Goal: Information Seeking & Learning: Learn about a topic

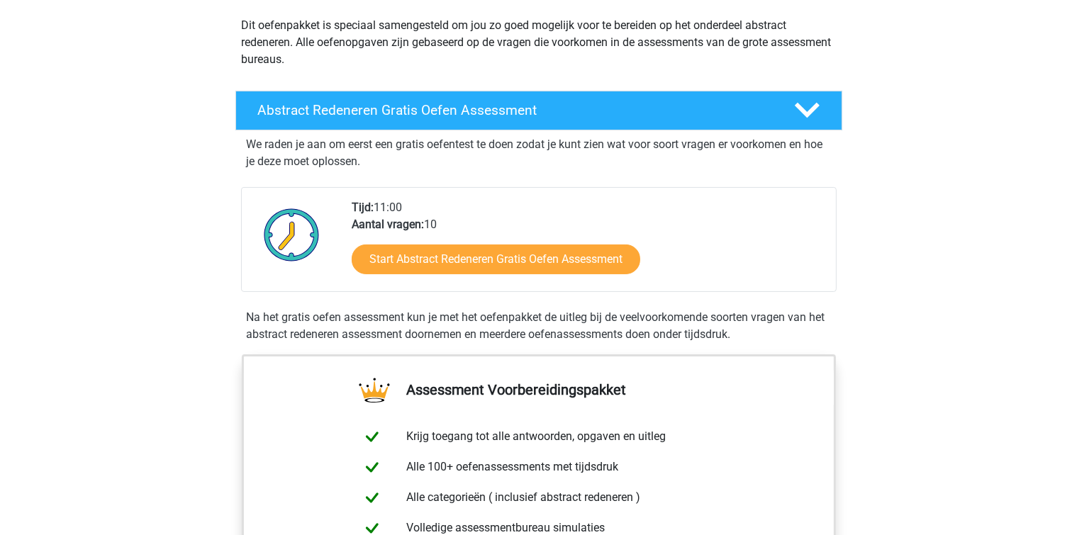
scroll to position [240, 0]
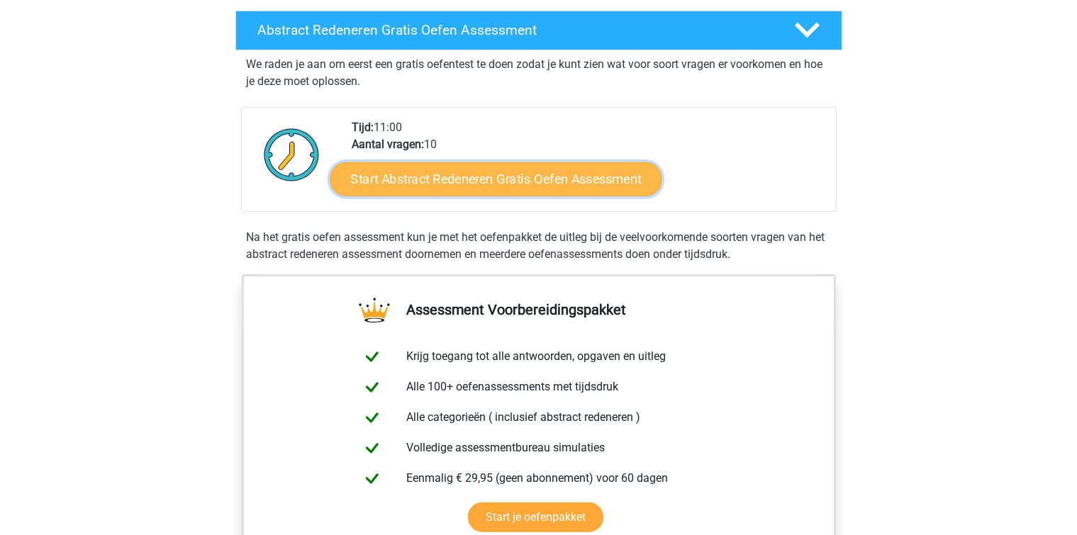
click at [499, 174] on link "Start Abstract Redeneren Gratis Oefen Assessment" at bounding box center [496, 179] width 332 height 34
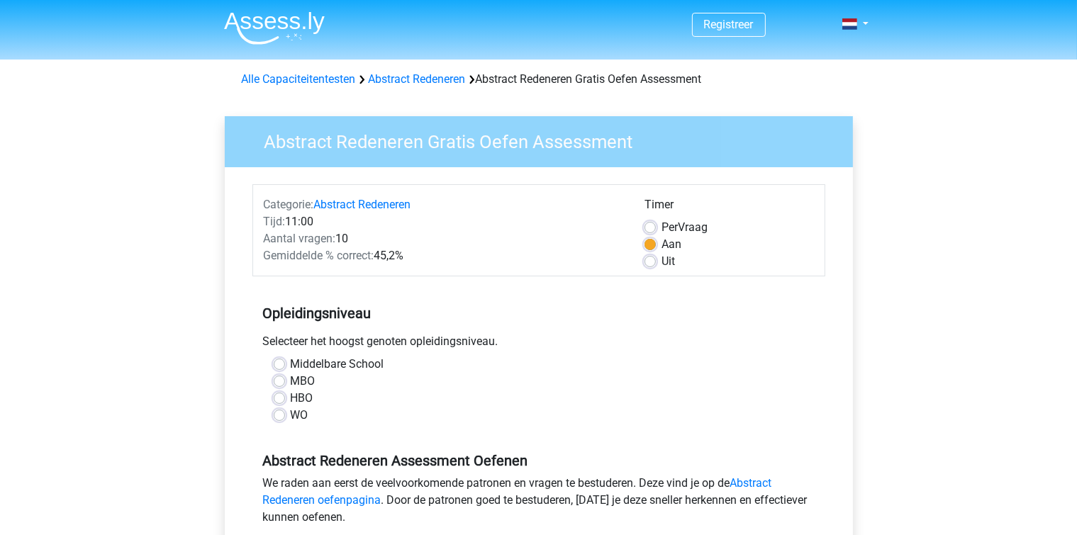
scroll to position [240, 0]
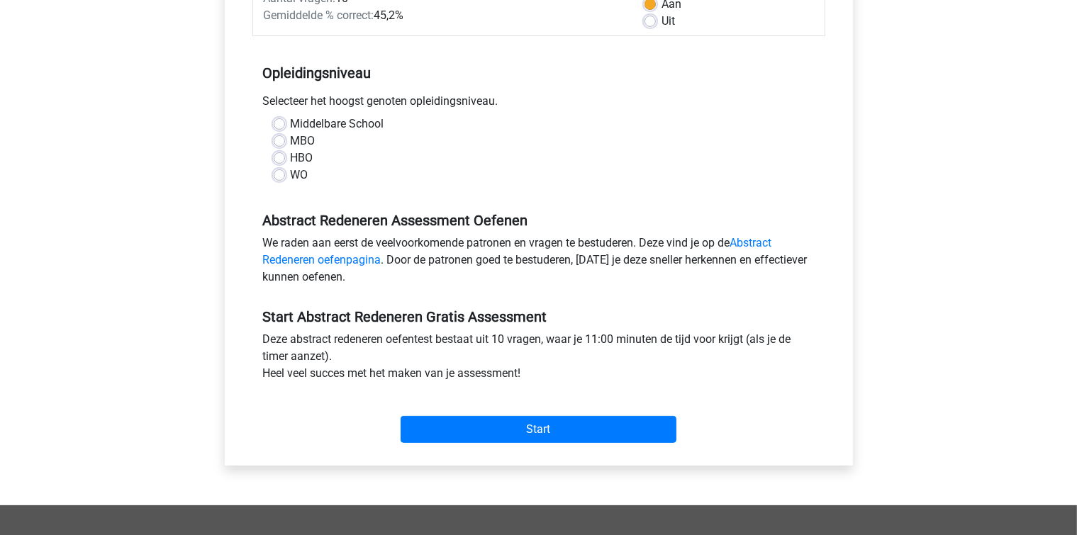
click at [291, 122] on label "Middelbare School" at bounding box center [338, 124] width 94 height 17
click at [284, 122] on input "Middelbare School" at bounding box center [279, 123] width 11 height 14
radio input "true"
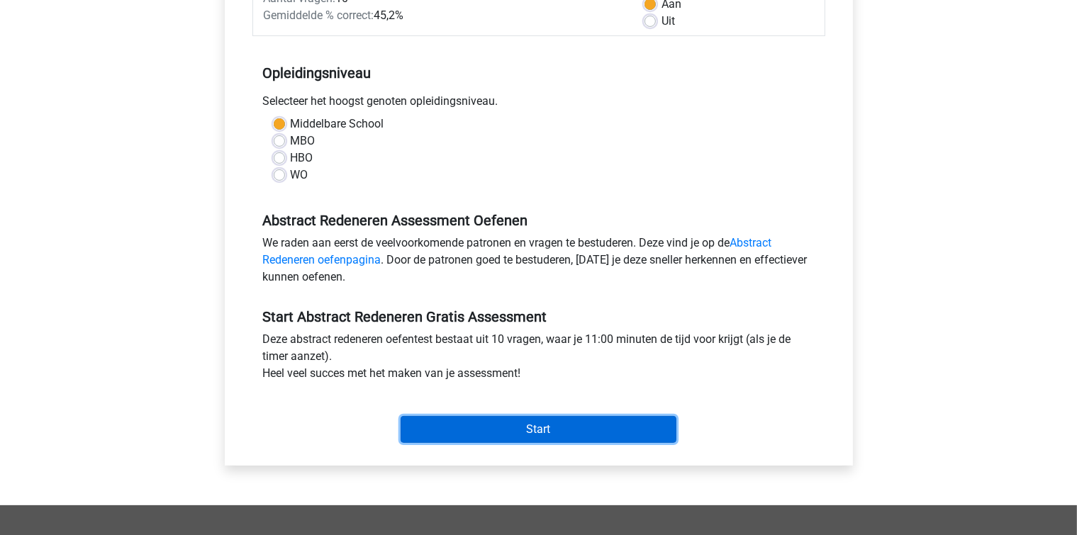
click at [542, 427] on input "Start" at bounding box center [538, 429] width 276 height 27
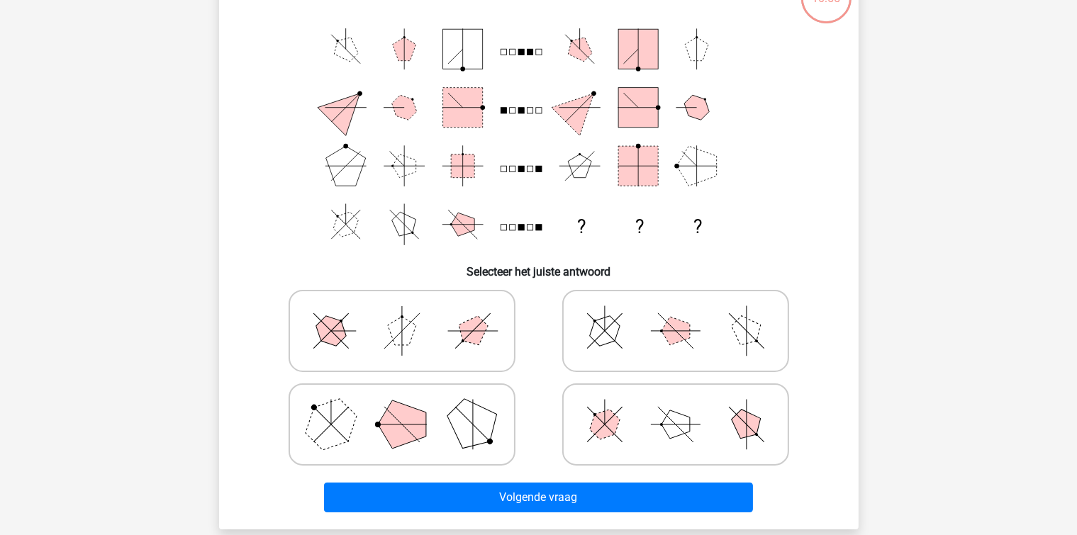
scroll to position [30, 0]
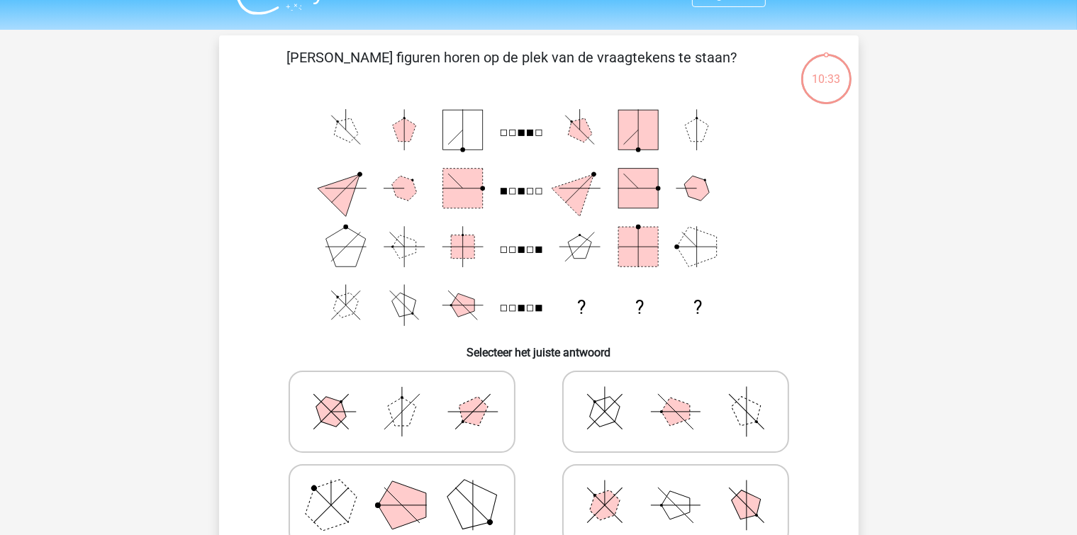
click at [430, 396] on icon at bounding box center [402, 411] width 213 height 71
click at [411, 394] on input "radio" at bounding box center [406, 389] width 9 height 9
radio input "true"
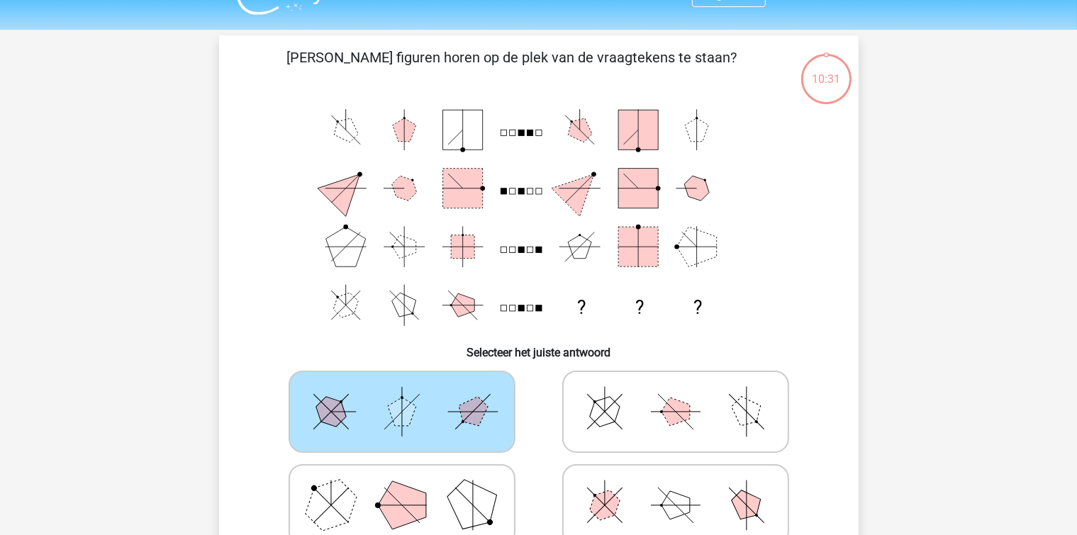
click at [430, 396] on icon at bounding box center [402, 411] width 213 height 71
click at [411, 394] on input "radio" at bounding box center [406, 389] width 9 height 9
click at [651, 400] on icon at bounding box center [675, 411] width 213 height 71
click at [676, 394] on input "radio" at bounding box center [680, 389] width 9 height 9
radio input "true"
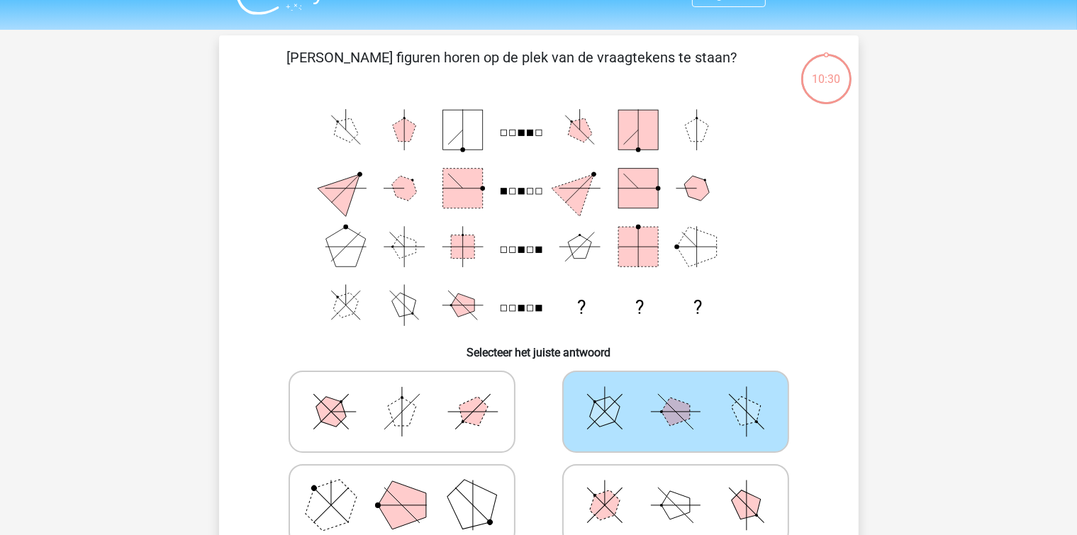
click at [642, 483] on icon at bounding box center [675, 505] width 213 height 71
click at [676, 483] on input "radio" at bounding box center [680, 482] width 9 height 9
radio input "true"
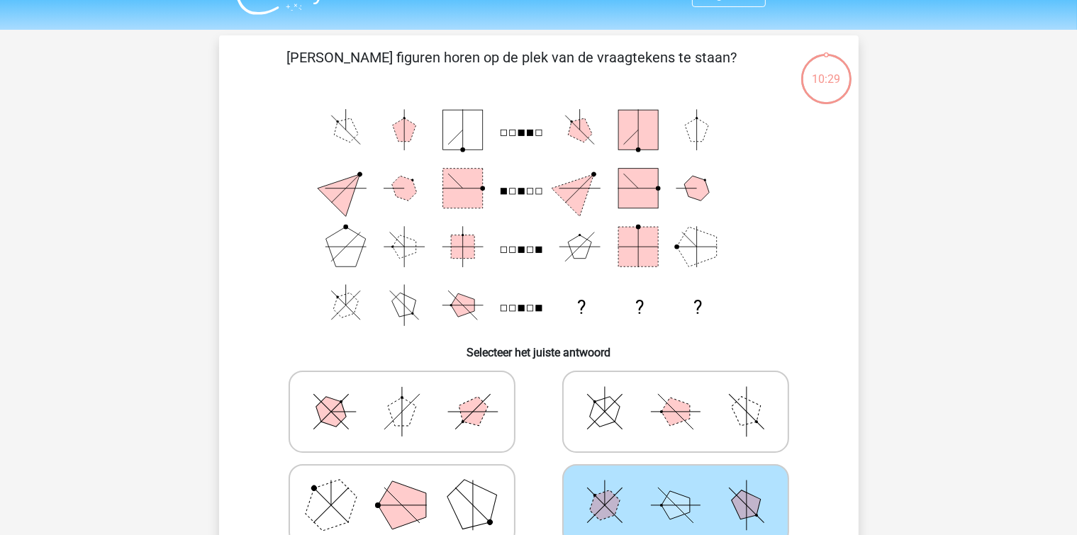
click at [639, 401] on icon at bounding box center [675, 411] width 213 height 71
click at [676, 394] on input "radio" at bounding box center [680, 389] width 9 height 9
radio input "true"
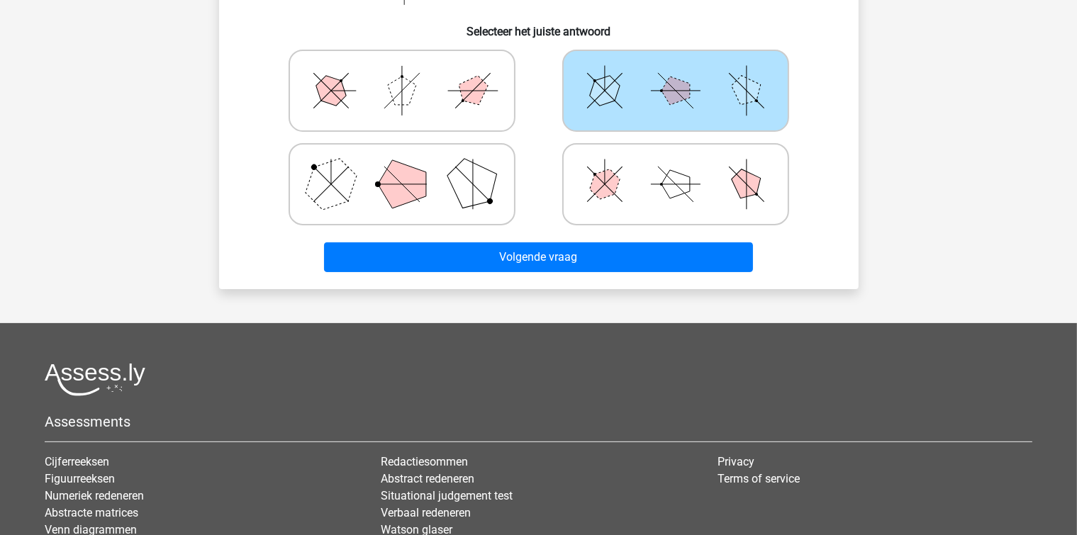
scroll to position [111, 0]
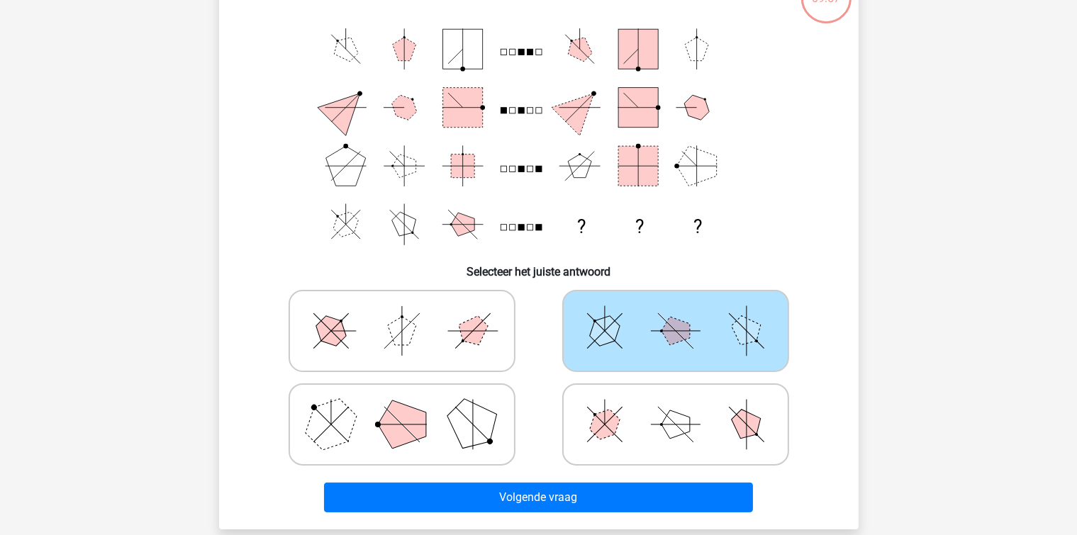
click at [599, 418] on line at bounding box center [604, 425] width 35 height 35
click at [676, 407] on input "radio" at bounding box center [680, 402] width 9 height 9
radio input "true"
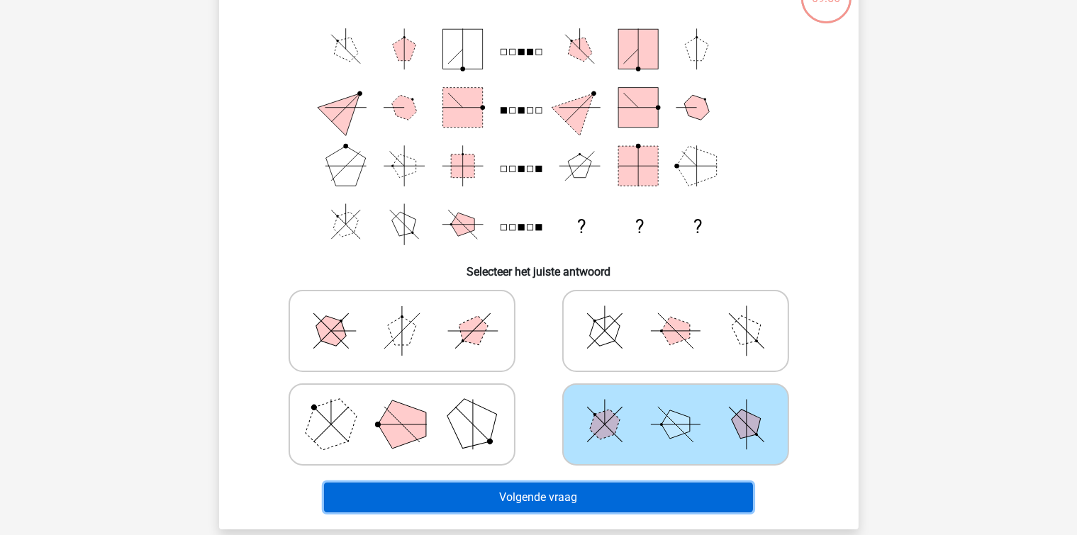
click at [542, 507] on button "Volgende vraag" at bounding box center [538, 498] width 429 height 30
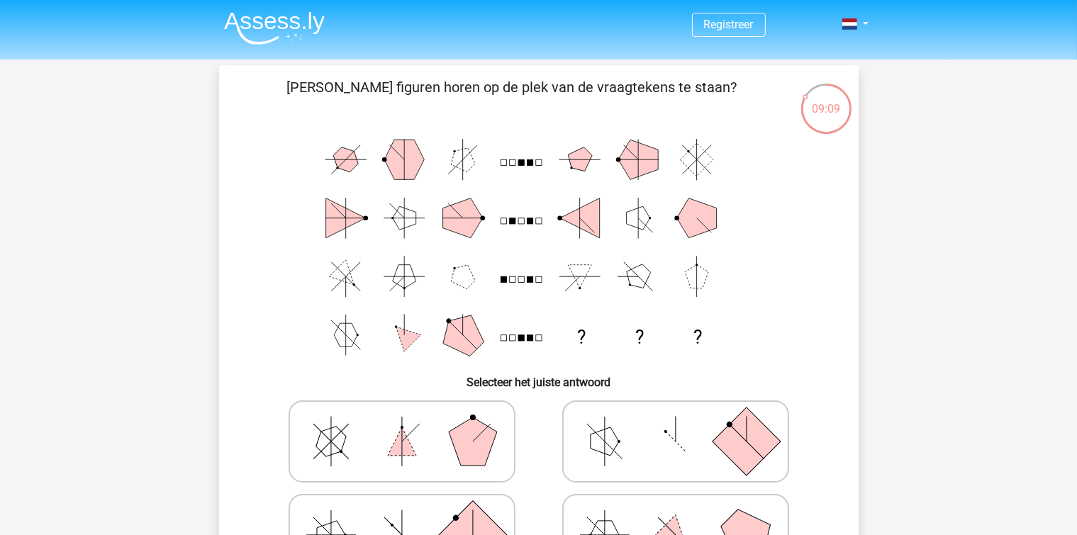
scroll to position [80, 0]
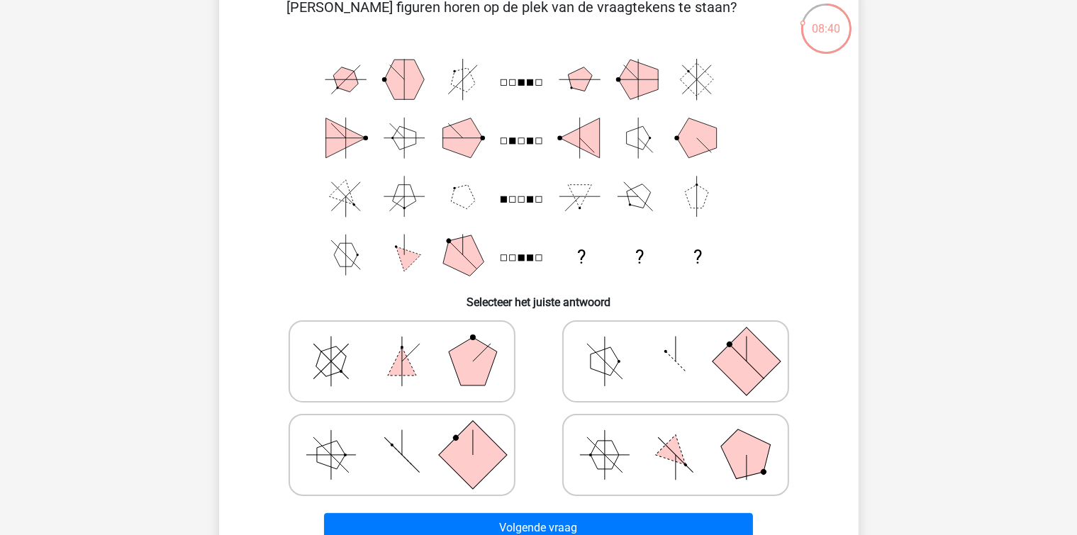
click at [595, 355] on polygon at bounding box center [604, 361] width 28 height 28
click at [676, 344] on input "radio" at bounding box center [680, 339] width 9 height 9
radio input "true"
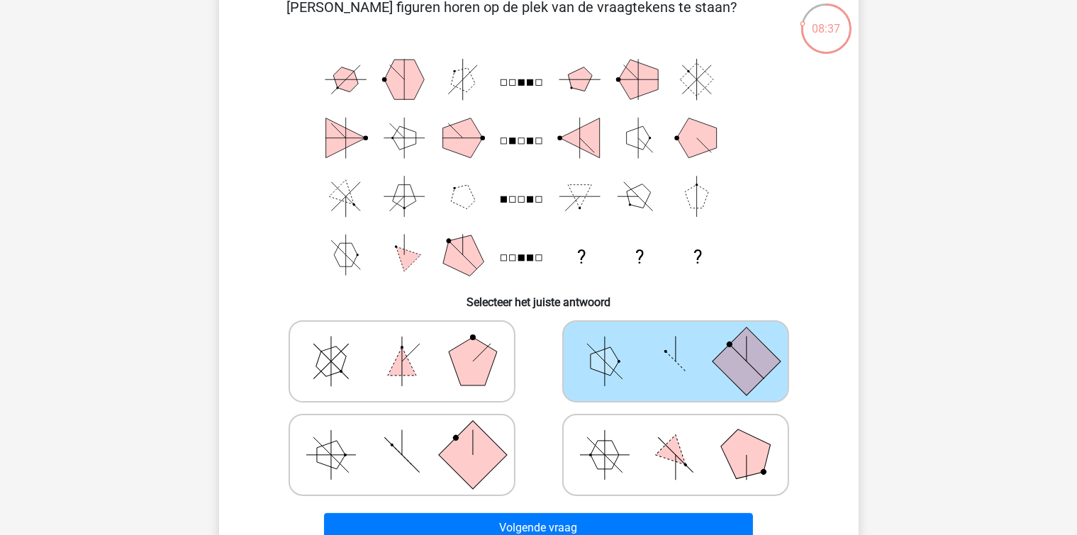
scroll to position [321, 0]
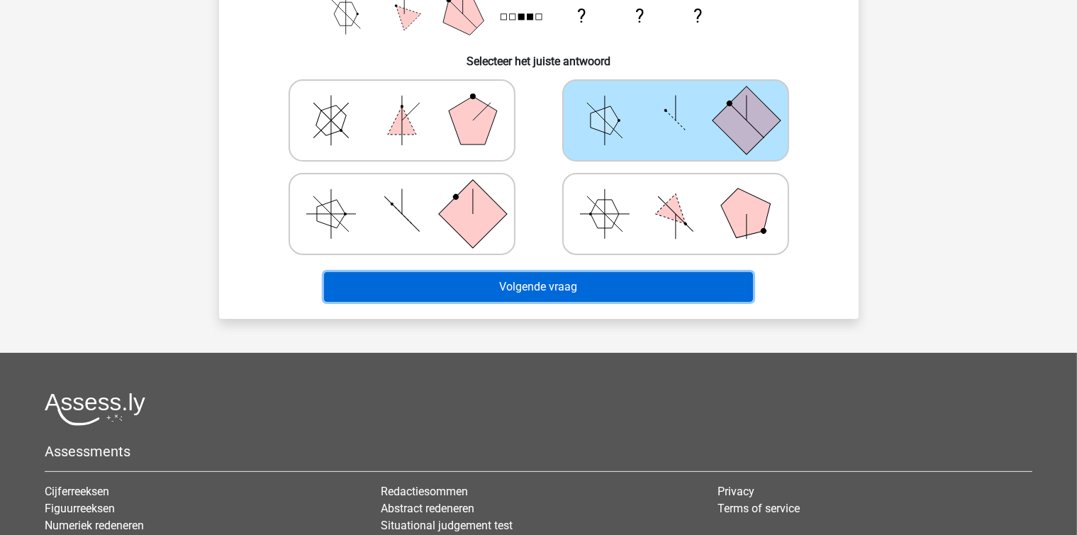
click at [545, 285] on button "Volgende vraag" at bounding box center [538, 287] width 429 height 30
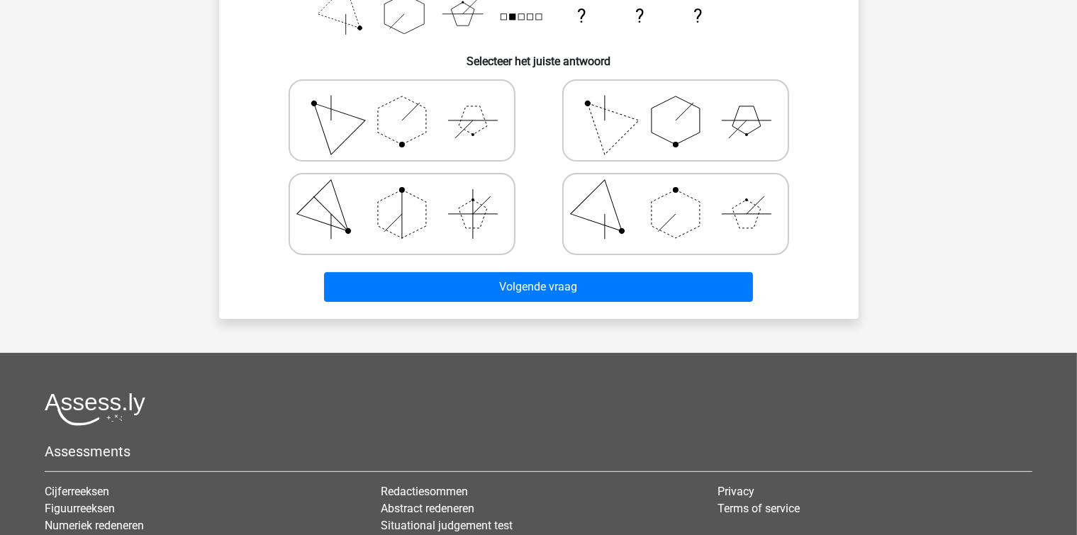
scroll to position [65, 0]
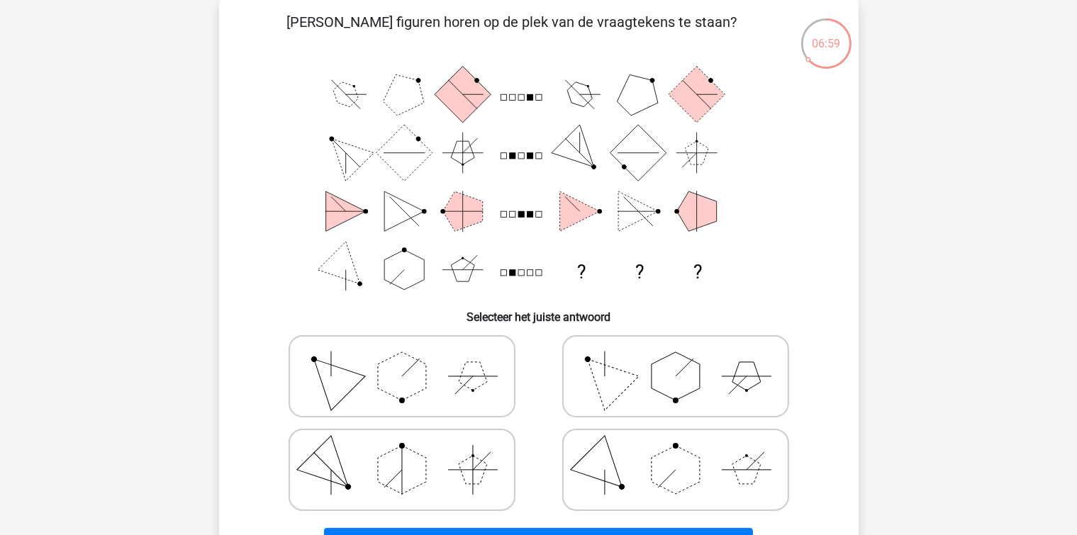
click at [644, 448] on icon at bounding box center [675, 470] width 213 height 71
click at [676, 448] on input "radio" at bounding box center [680, 447] width 9 height 9
radio input "true"
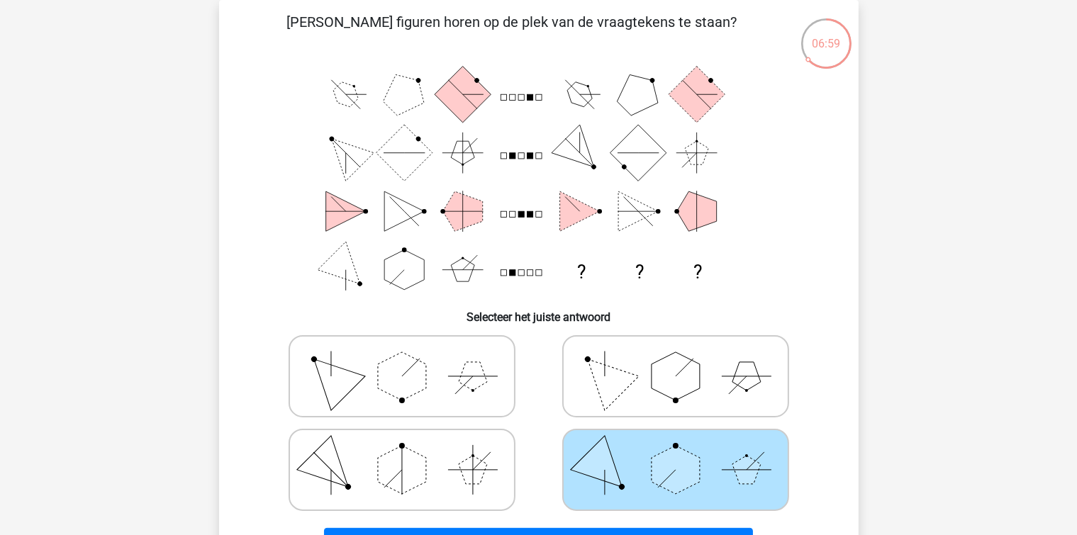
scroll to position [306, 0]
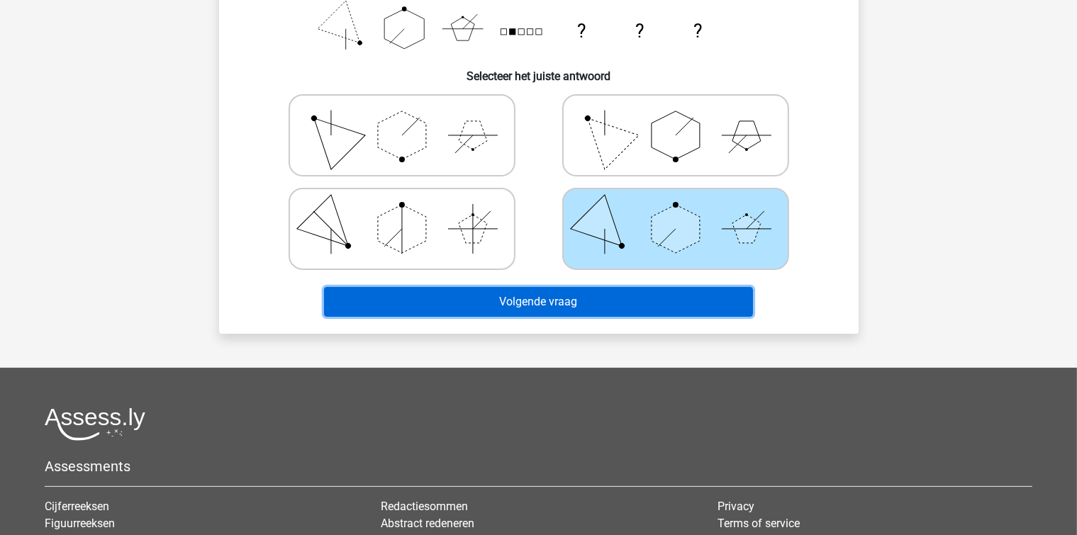
click at [556, 302] on button "Volgende vraag" at bounding box center [538, 302] width 429 height 30
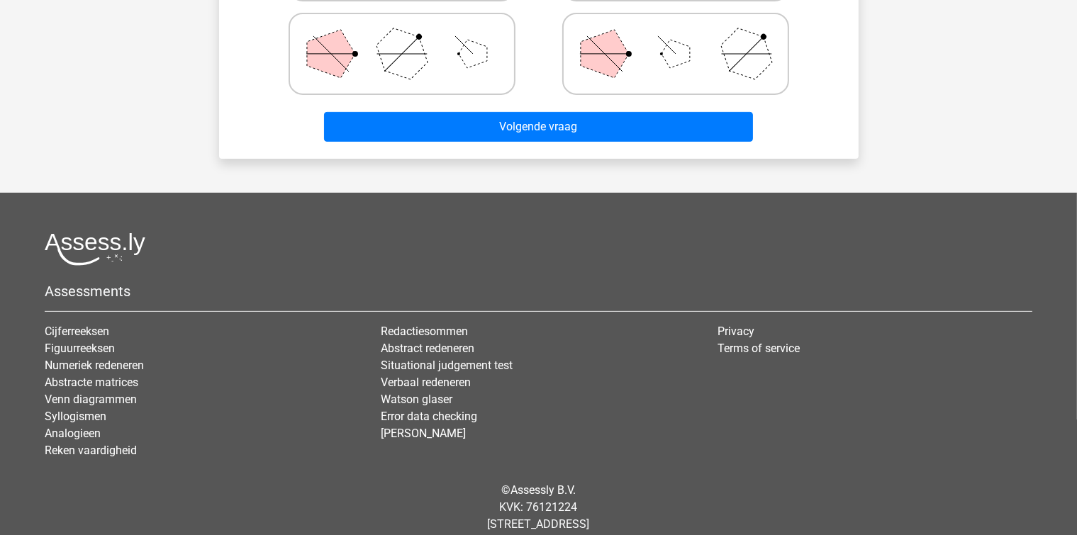
scroll to position [160, 0]
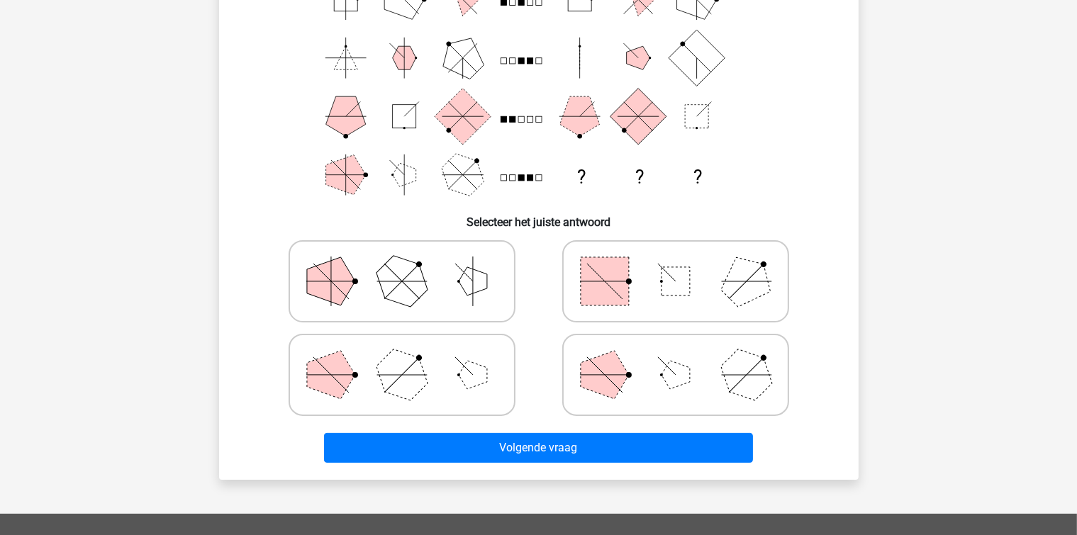
click at [617, 371] on polygon at bounding box center [605, 375] width 48 height 48
click at [676, 357] on input "radio" at bounding box center [680, 352] width 9 height 9
radio input "true"
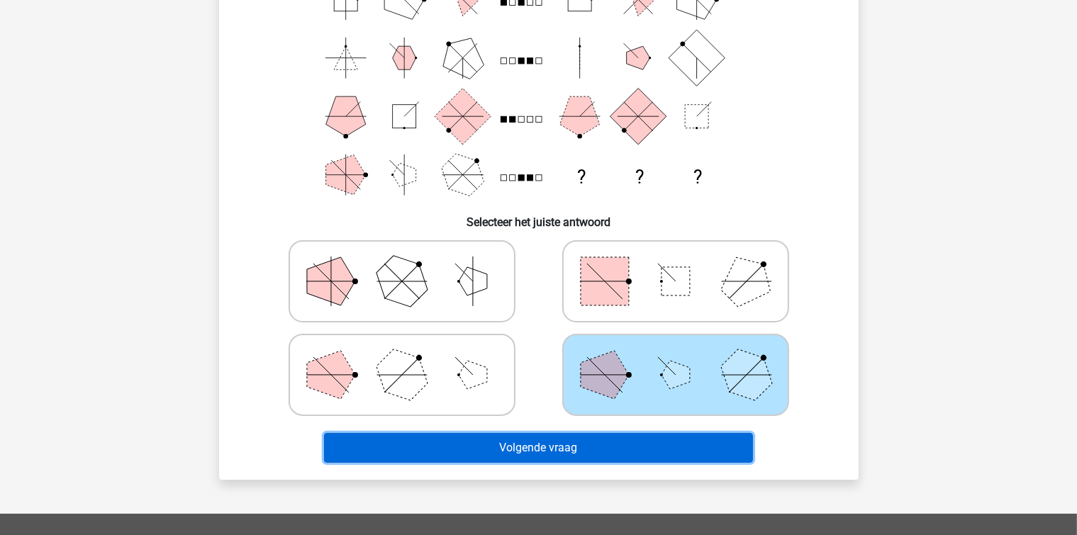
click at [567, 448] on button "Volgende vraag" at bounding box center [538, 448] width 429 height 30
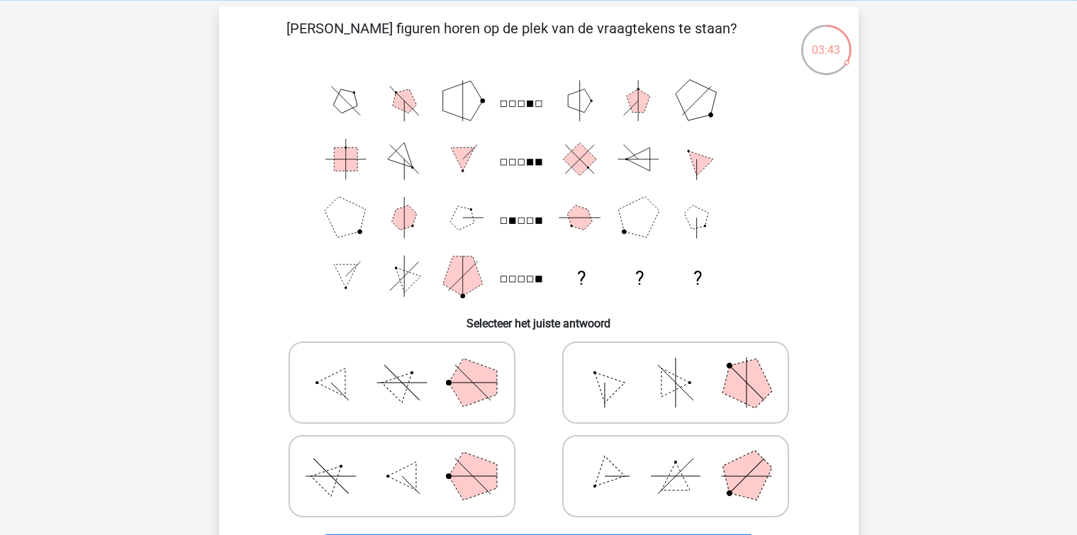
scroll to position [219, 0]
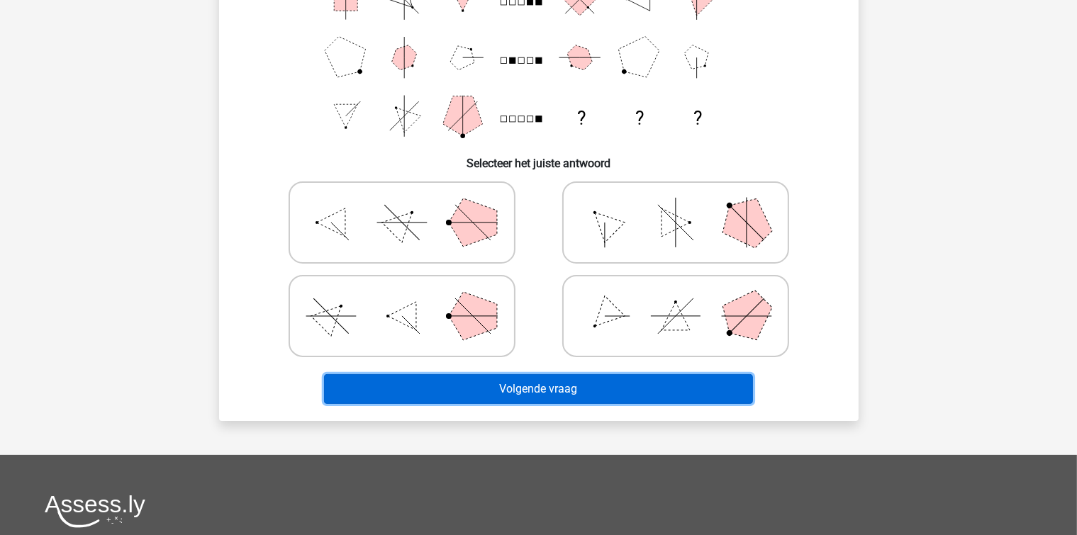
click at [531, 394] on button "Volgende vraag" at bounding box center [538, 389] width 429 height 30
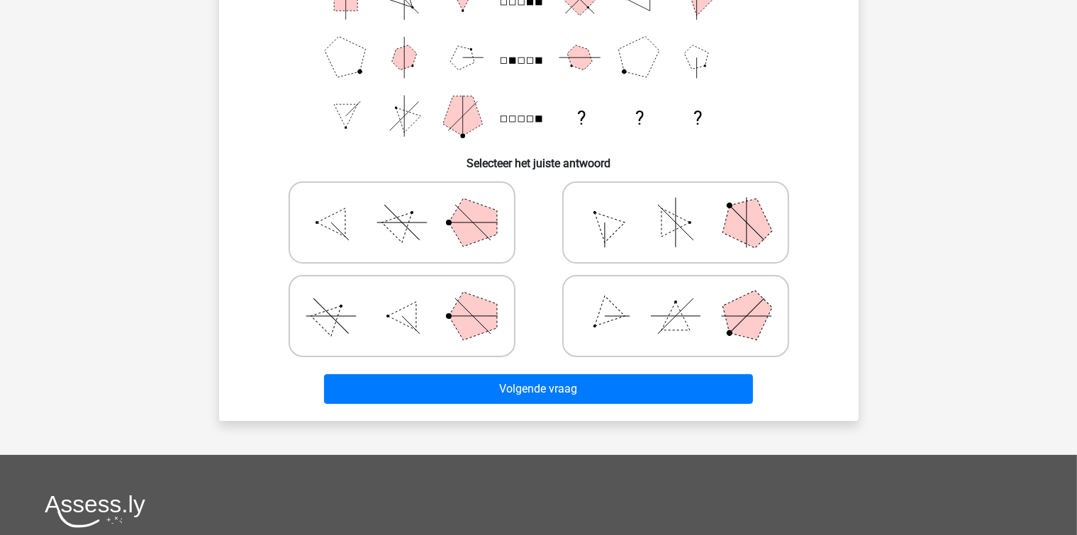
click at [615, 225] on polygon at bounding box center [604, 223] width 40 height 40
click at [676, 205] on input "radio" at bounding box center [680, 200] width 9 height 9
radio input "true"
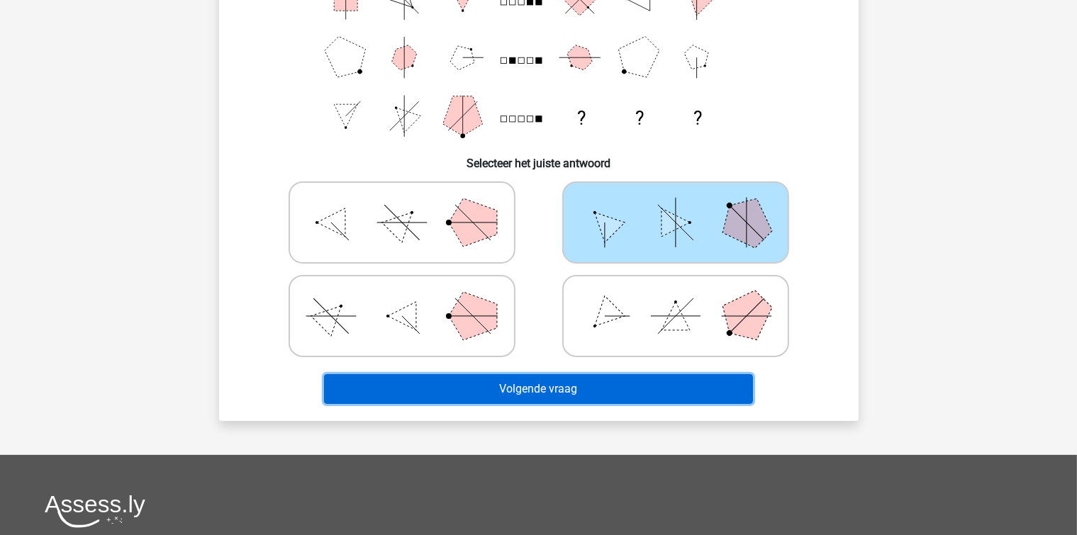
click at [525, 388] on button "Volgende vraag" at bounding box center [538, 389] width 429 height 30
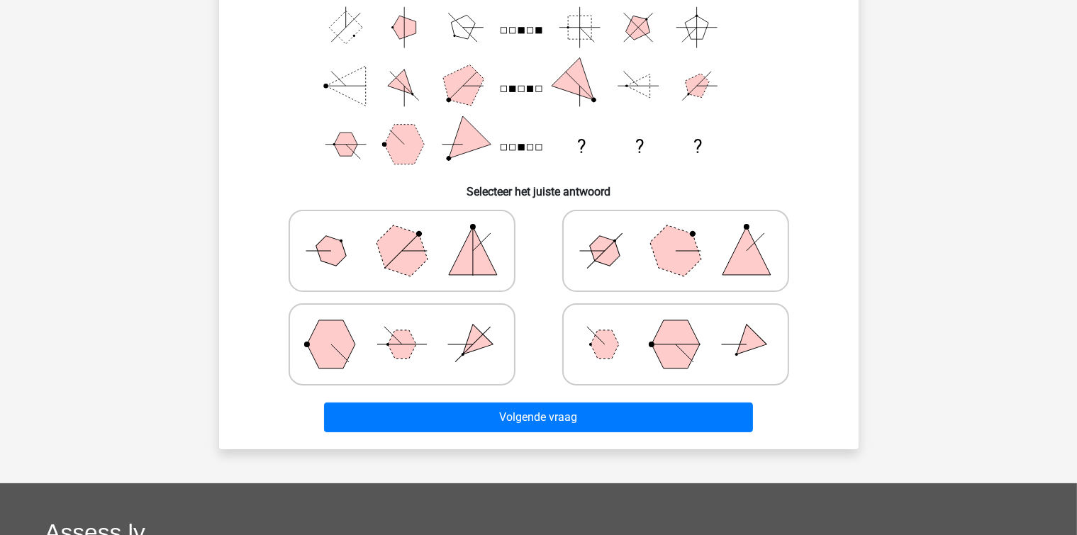
scroll to position [111, 0]
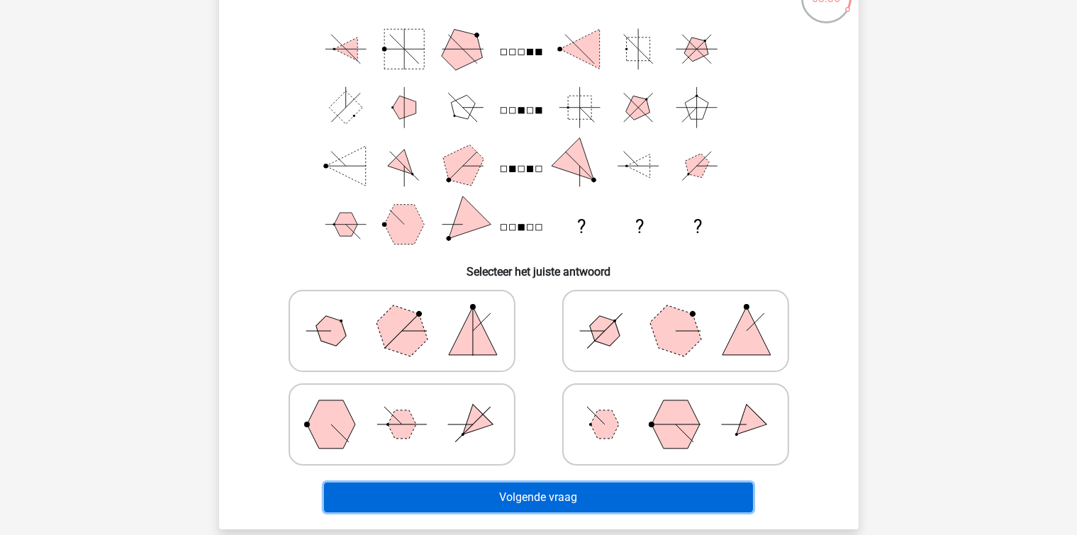
click at [525, 495] on button "Volgende vraag" at bounding box center [538, 498] width 429 height 30
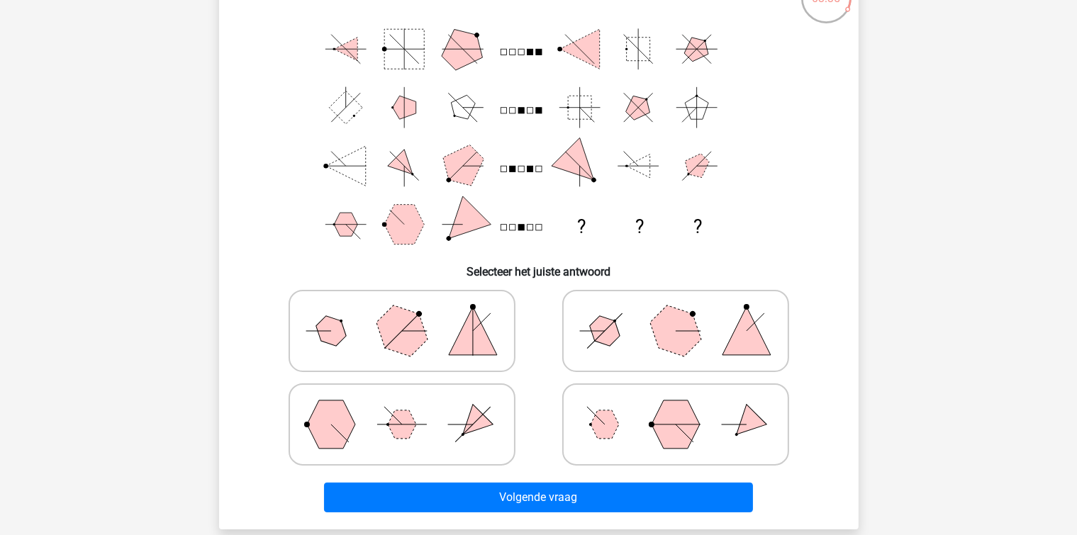
click at [609, 335] on polygon at bounding box center [604, 331] width 40 height 40
click at [676, 313] on input "radio" at bounding box center [680, 308] width 9 height 9
radio input "true"
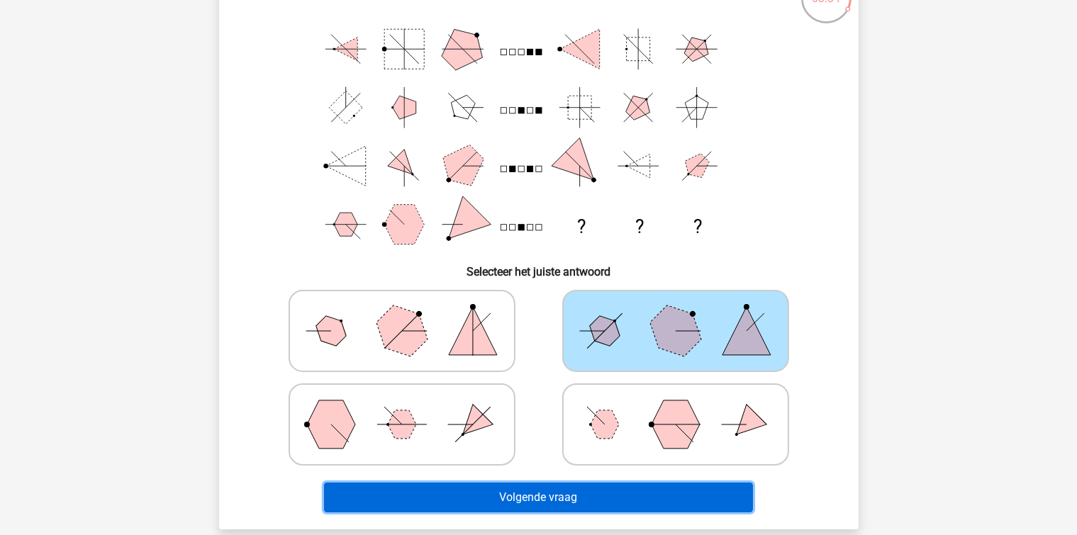
click at [573, 495] on button "Volgende vraag" at bounding box center [538, 498] width 429 height 30
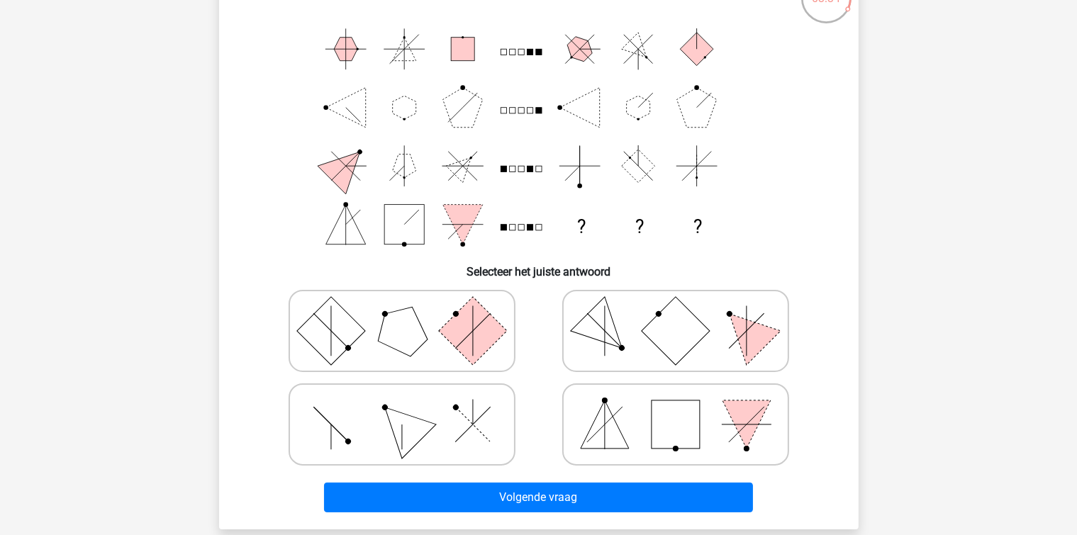
scroll to position [65, 0]
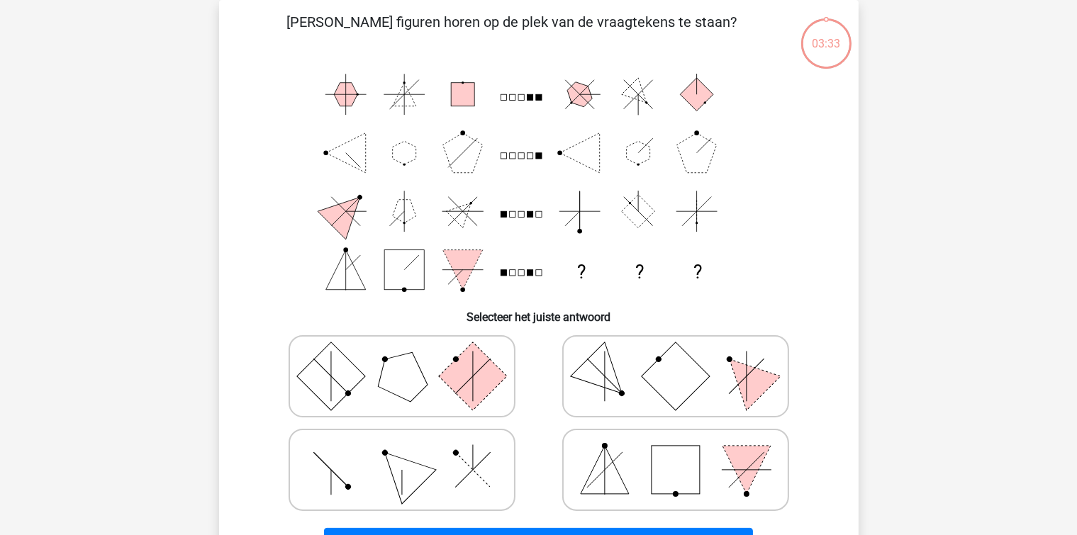
click at [605, 375] on polygon at bounding box center [604, 376] width 68 height 68
click at [676, 359] on input "radio" at bounding box center [680, 353] width 9 height 9
radio input "true"
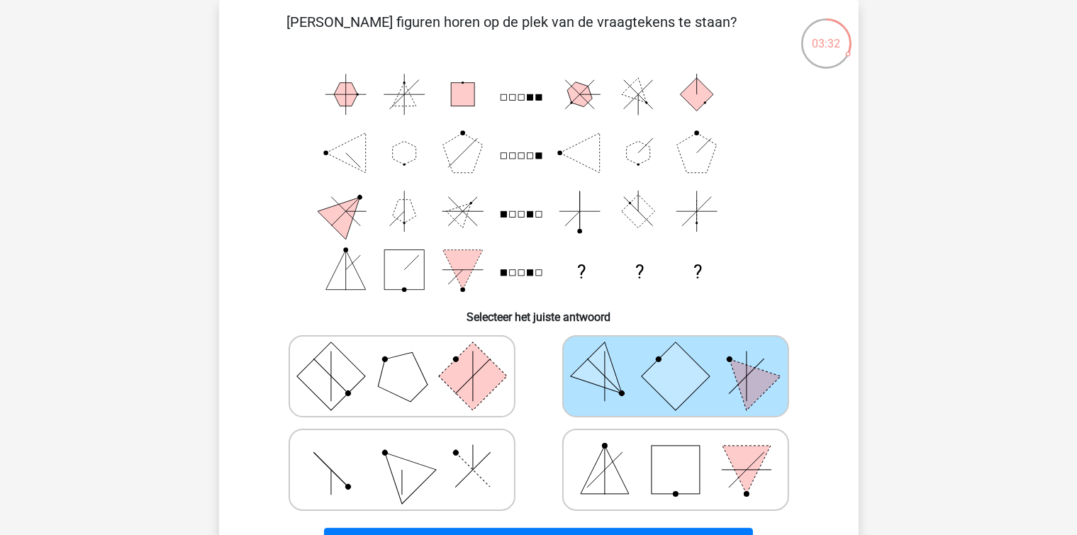
scroll to position [306, 0]
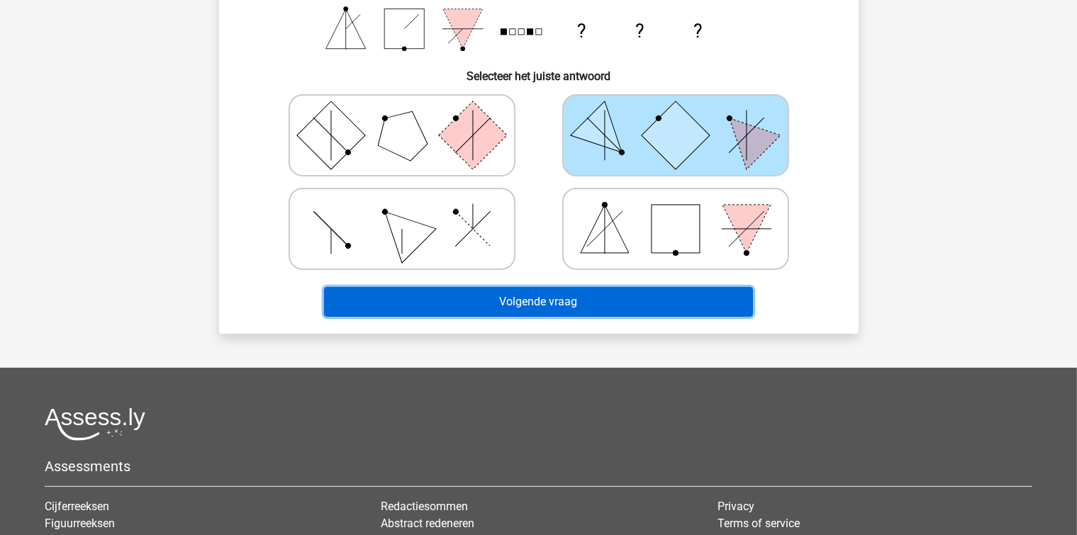
click at [534, 295] on button "Volgende vraag" at bounding box center [538, 302] width 429 height 30
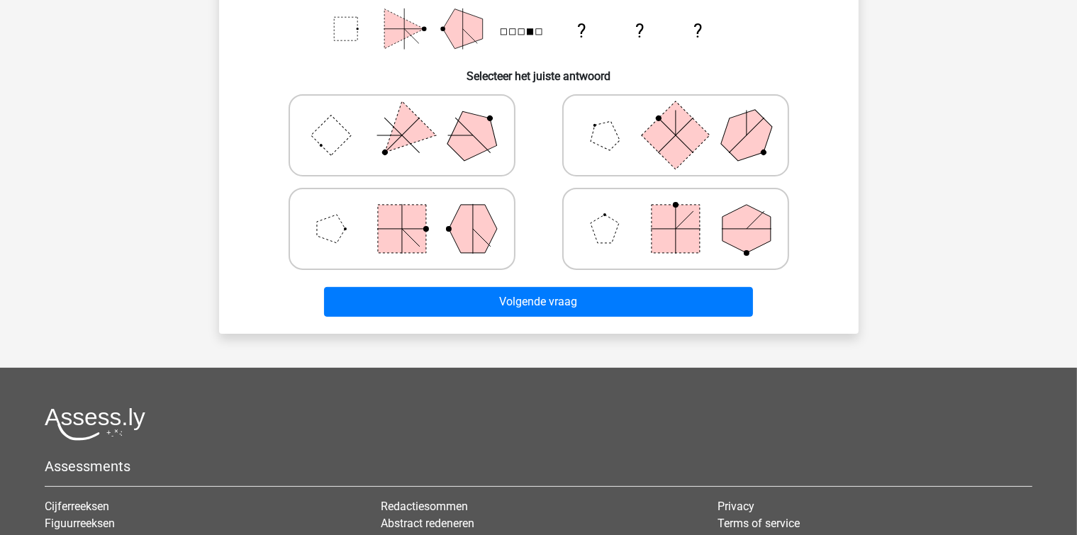
scroll to position [65, 0]
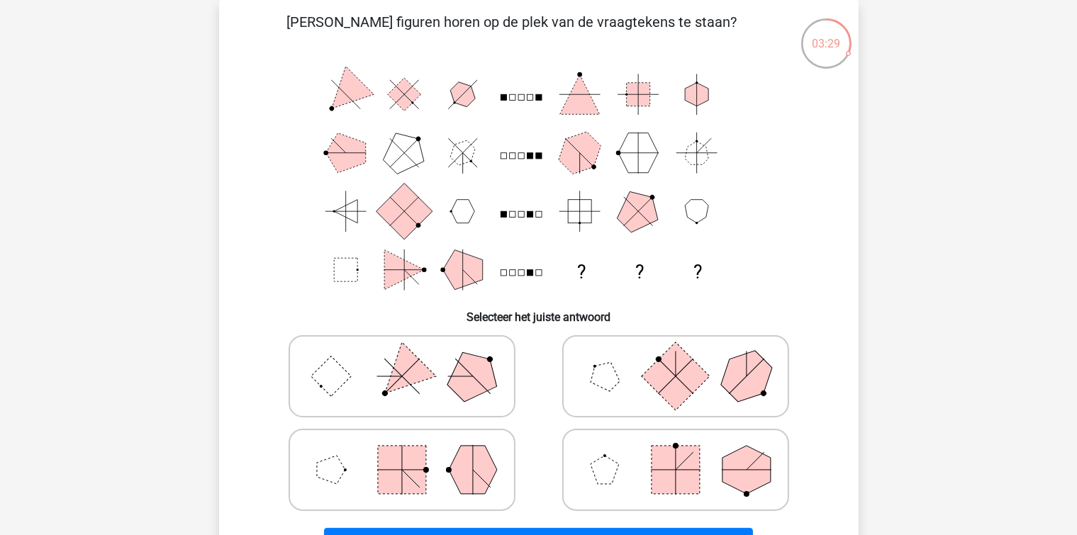
click at [630, 371] on icon at bounding box center [675, 376] width 213 height 71
click at [676, 359] on input "radio" at bounding box center [680, 353] width 9 height 9
radio input "true"
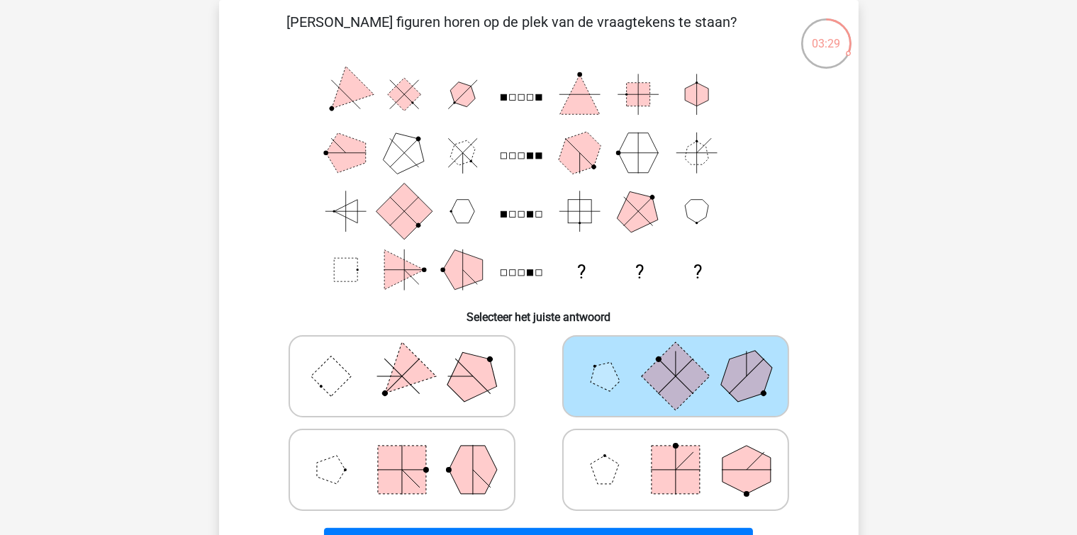
scroll to position [306, 0]
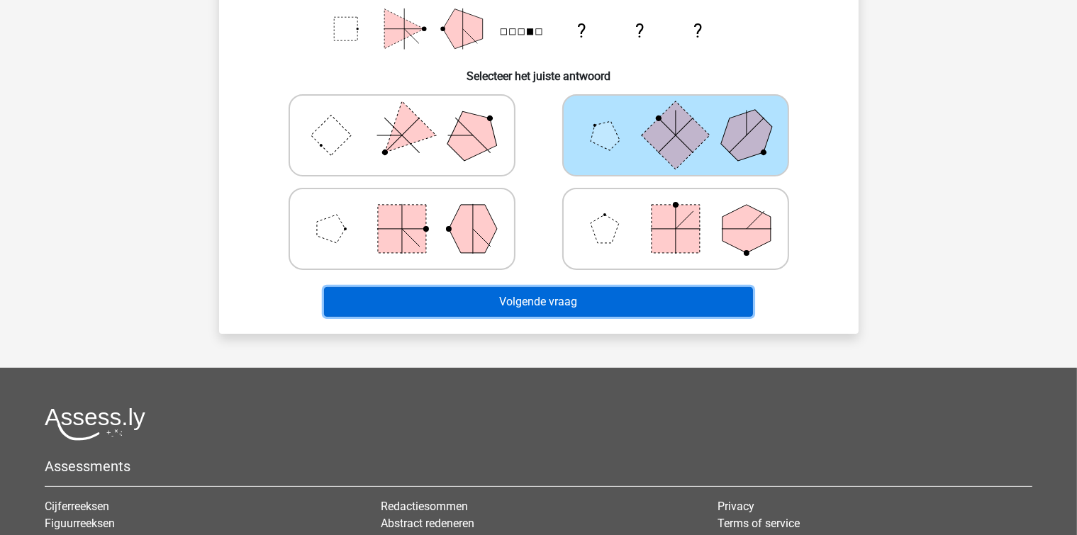
click at [587, 301] on button "Volgende vraag" at bounding box center [538, 302] width 429 height 30
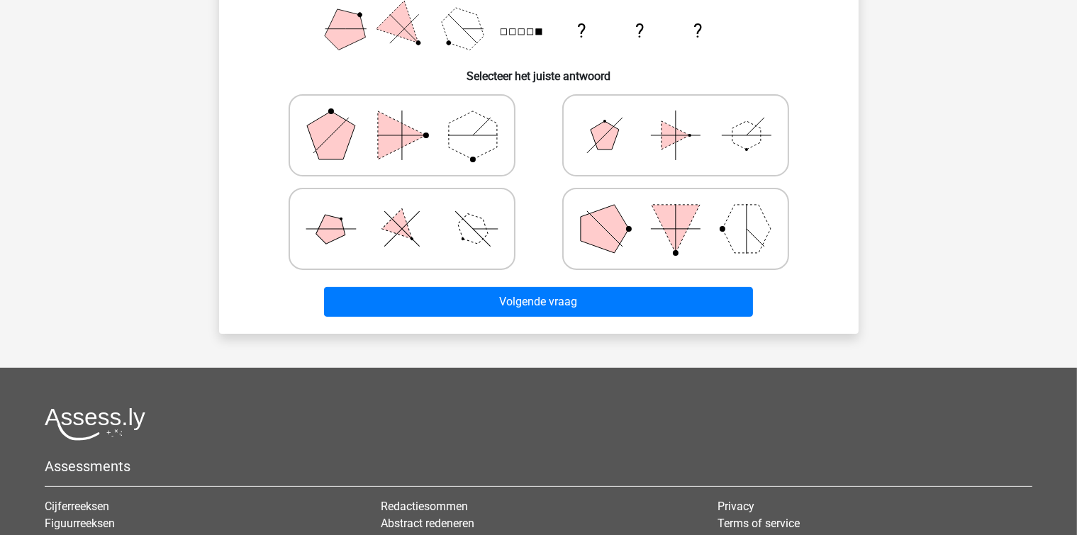
scroll to position [65, 0]
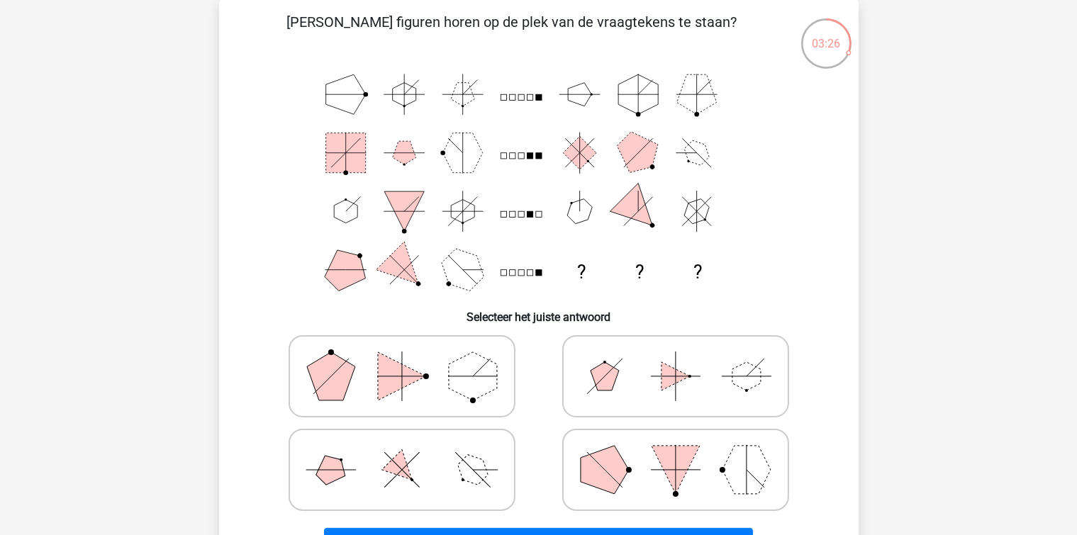
click at [639, 461] on icon at bounding box center [675, 470] width 213 height 71
click at [676, 452] on input "radio" at bounding box center [680, 447] width 9 height 9
radio input "true"
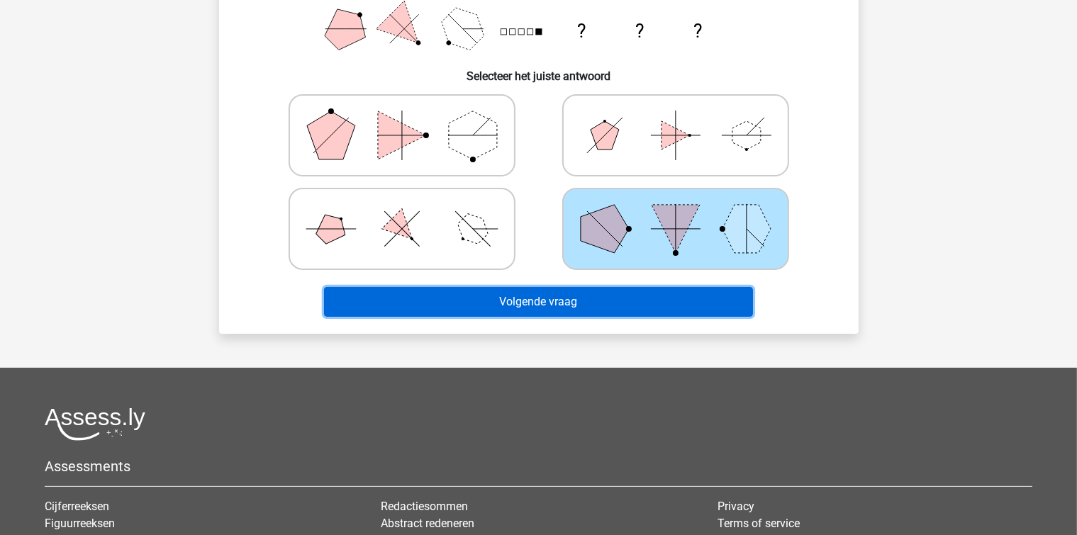
click at [567, 298] on button "Volgende vraag" at bounding box center [538, 302] width 429 height 30
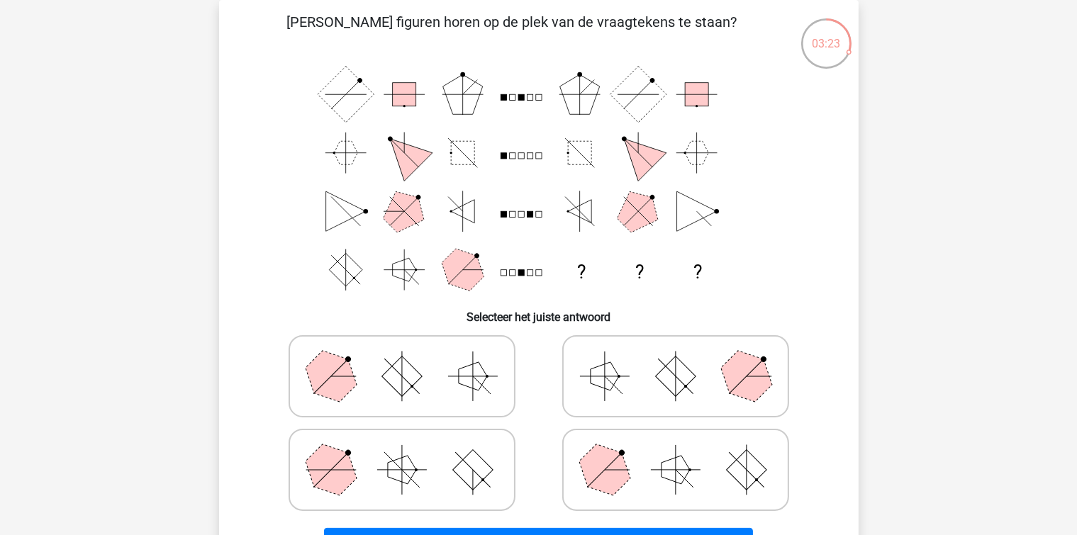
click at [590, 362] on icon at bounding box center [675, 376] width 213 height 71
click at [676, 359] on input "radio" at bounding box center [680, 353] width 9 height 9
radio input "true"
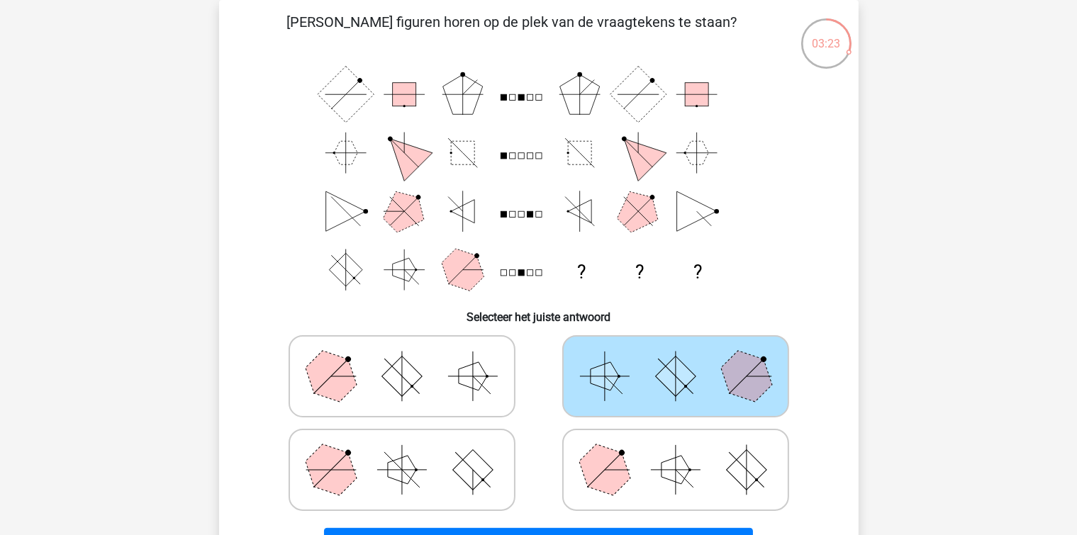
scroll to position [306, 0]
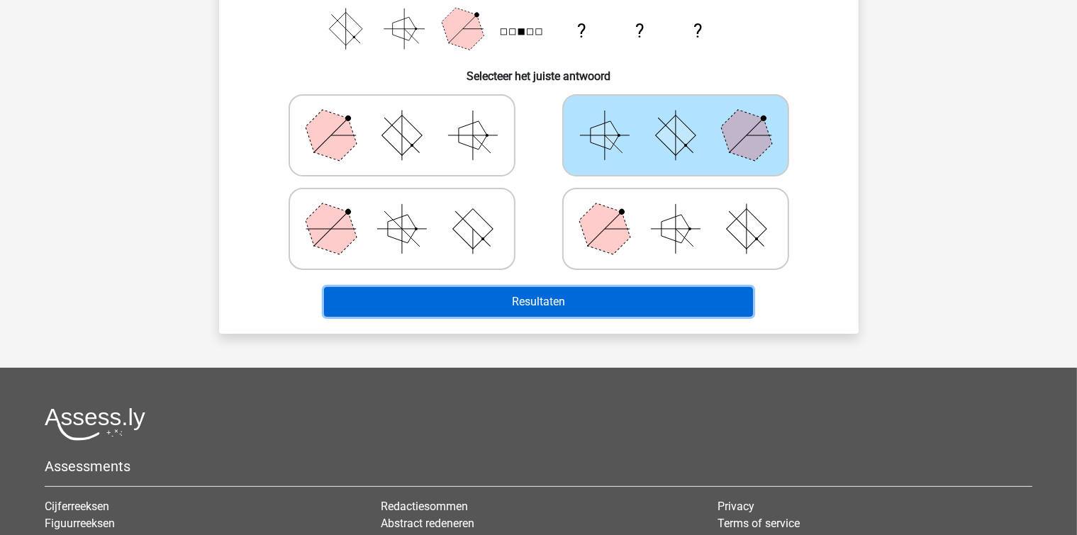
click at [574, 301] on button "Resultaten" at bounding box center [538, 302] width 429 height 30
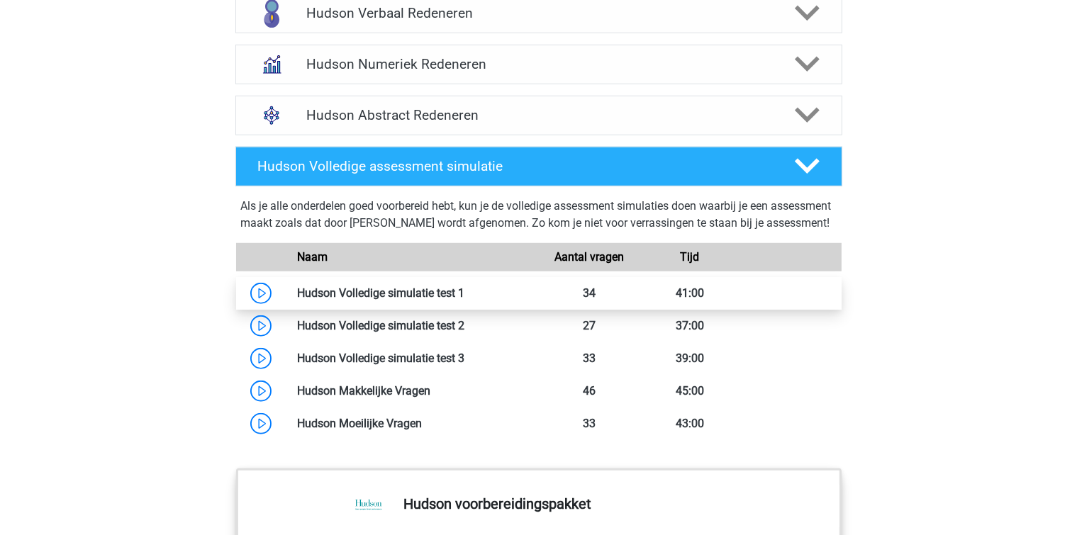
scroll to position [642, 0]
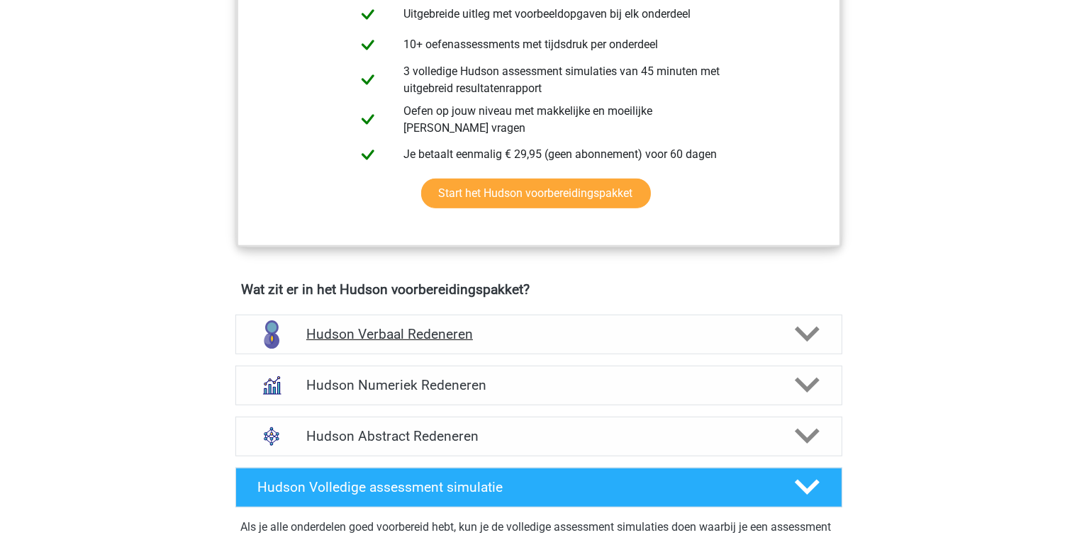
click at [389, 327] on h4 "Hudson Verbaal Redeneren" at bounding box center [538, 334] width 464 height 16
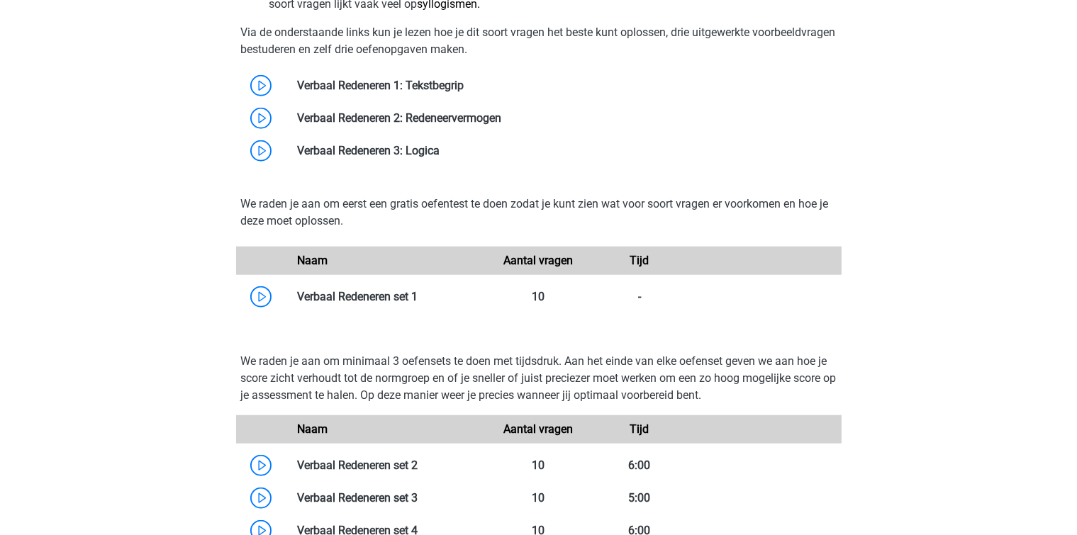
scroll to position [1365, 0]
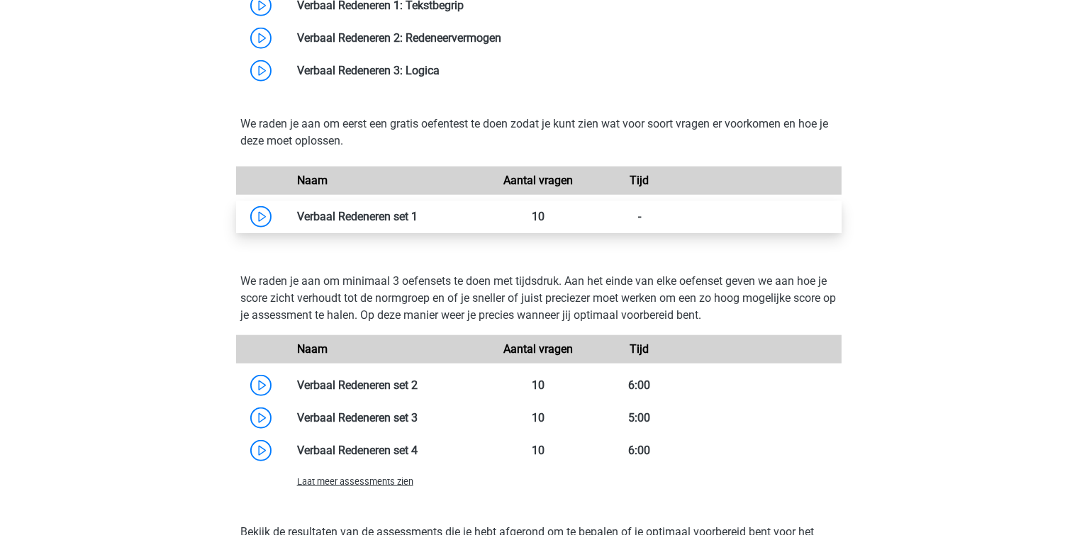
click at [418, 215] on link at bounding box center [418, 216] width 0 height 13
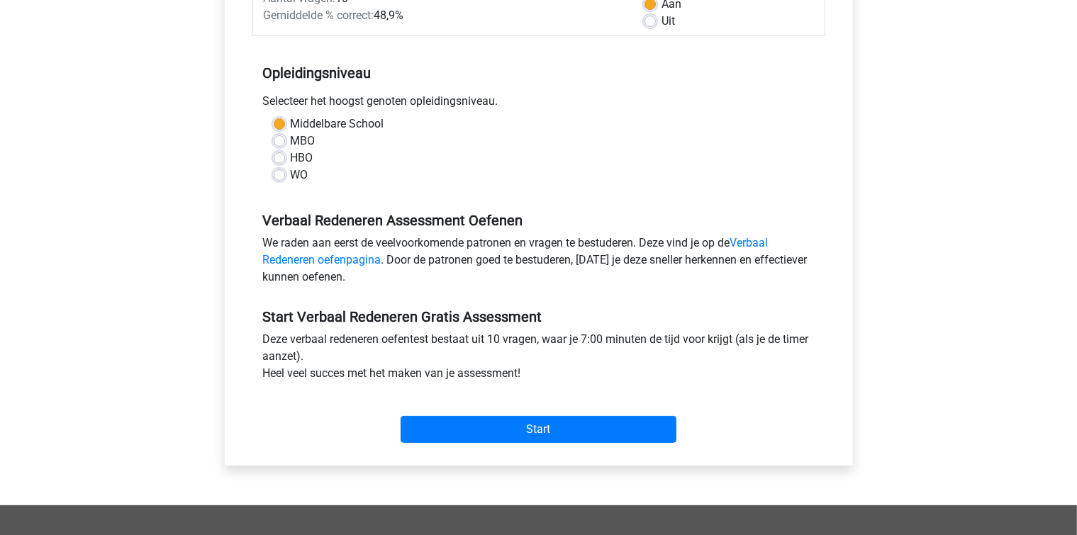
scroll to position [321, 0]
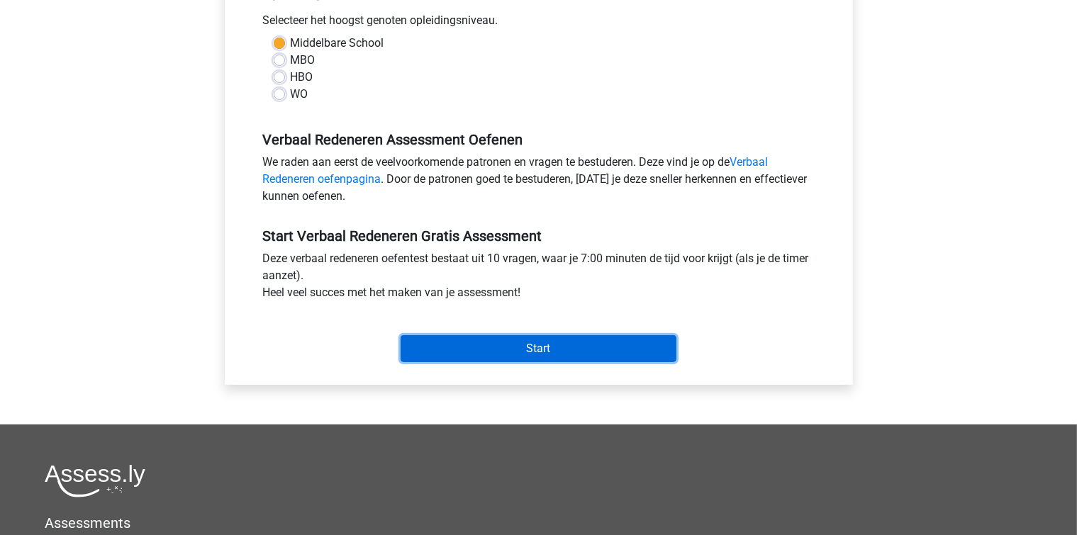
click at [502, 344] on input "Start" at bounding box center [538, 348] width 276 height 27
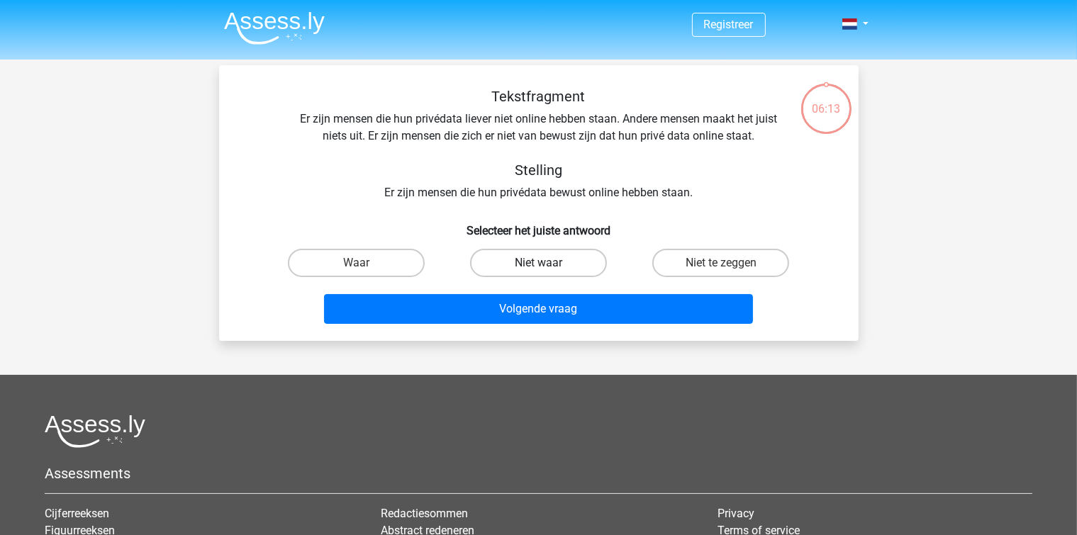
click at [519, 267] on label "Niet waar" at bounding box center [538, 263] width 137 height 28
click at [538, 267] on input "Niet waar" at bounding box center [542, 267] width 9 height 9
radio input "true"
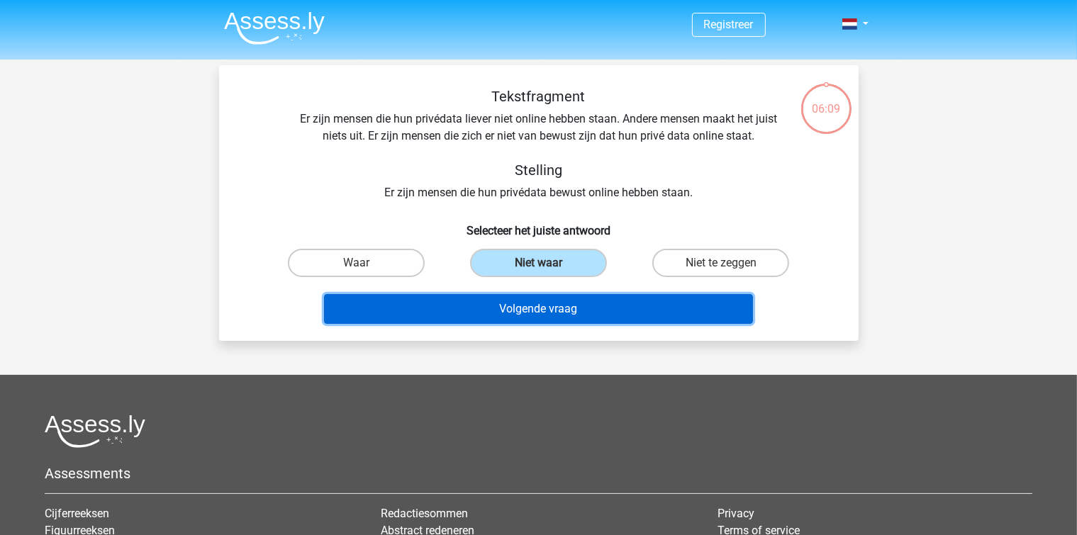
click at [528, 312] on button "Volgende vraag" at bounding box center [538, 309] width 429 height 30
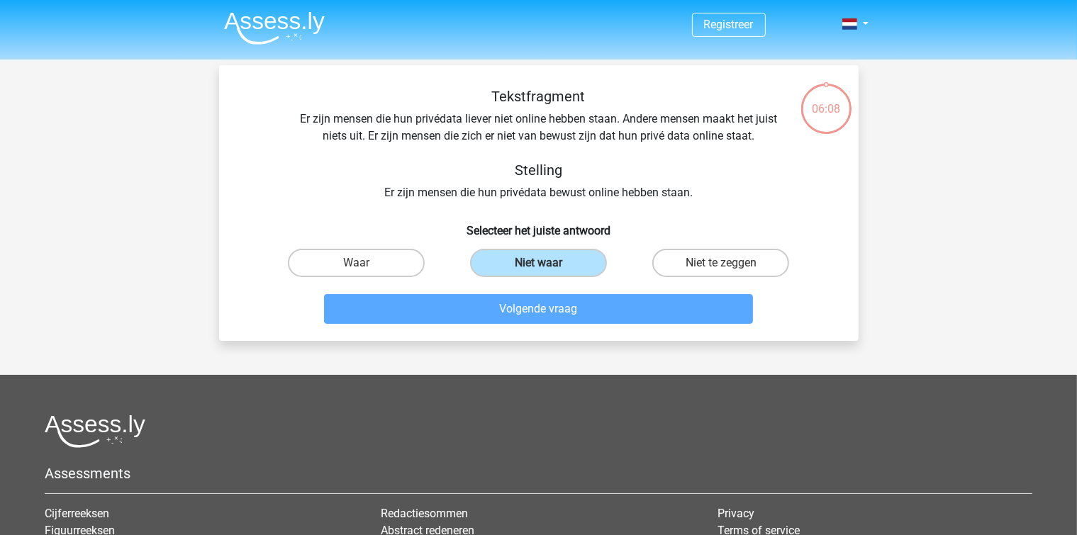
scroll to position [65, 0]
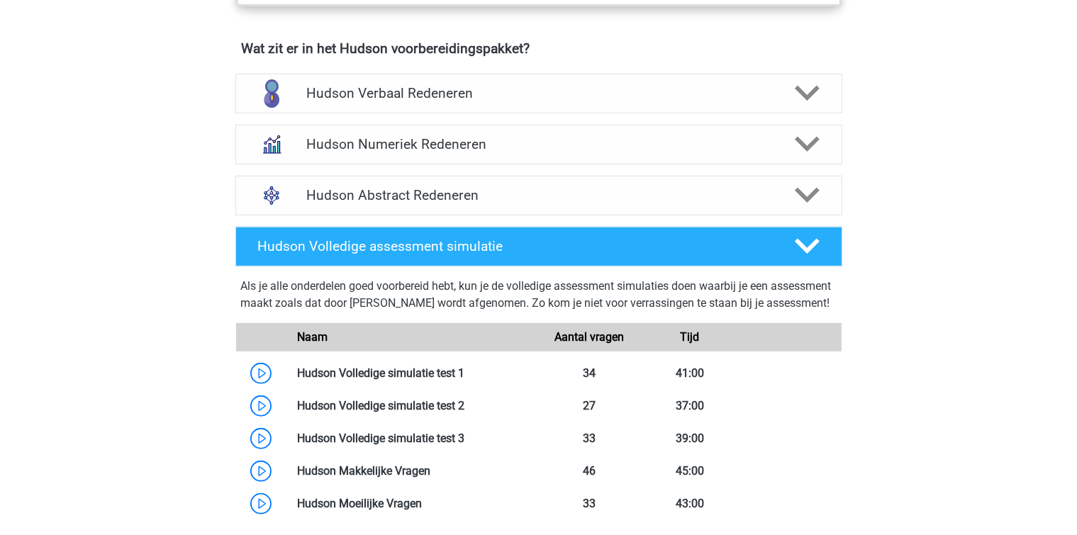
scroll to position [963, 0]
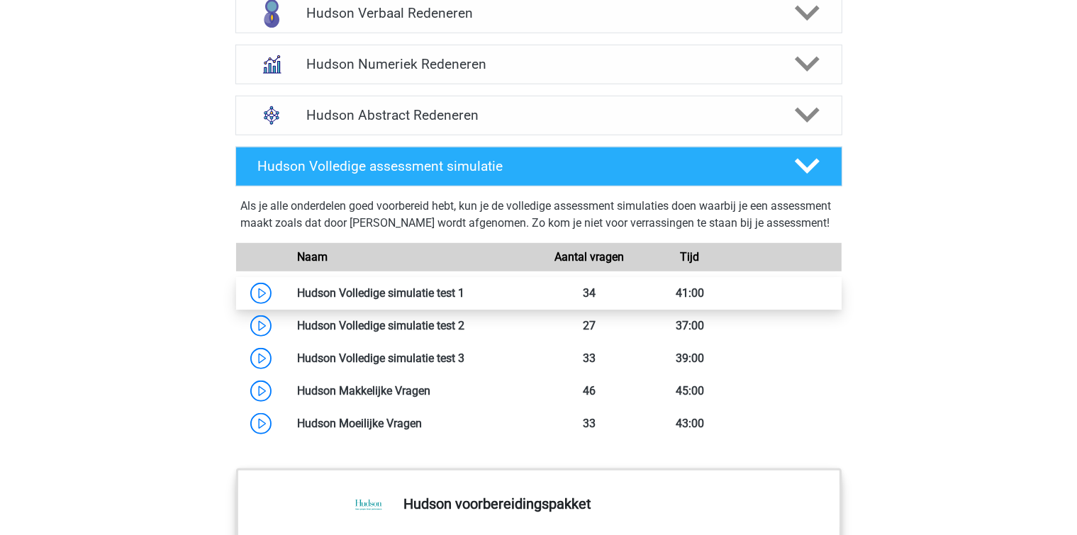
click at [464, 300] on link at bounding box center [464, 292] width 0 height 13
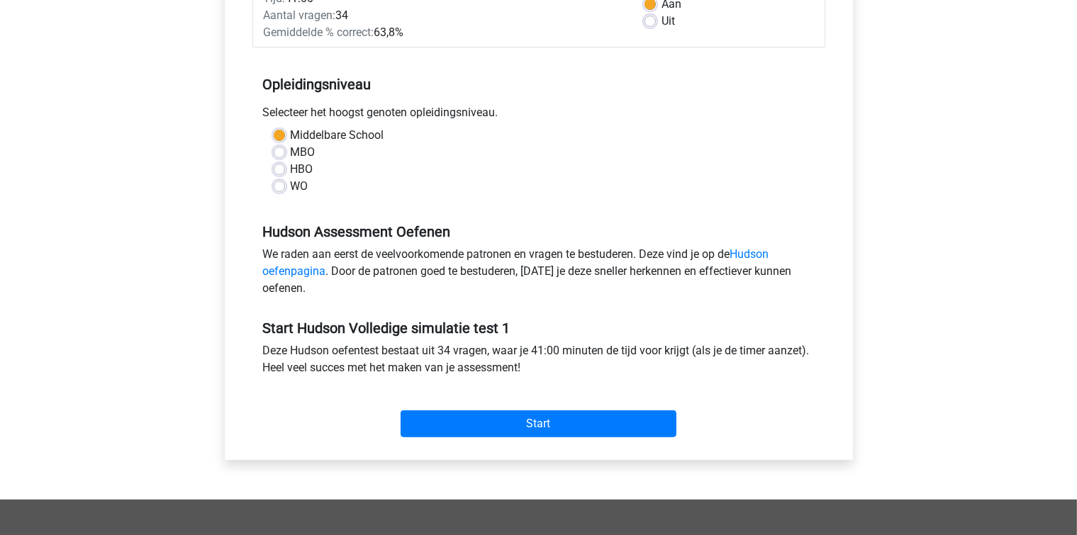
scroll to position [321, 0]
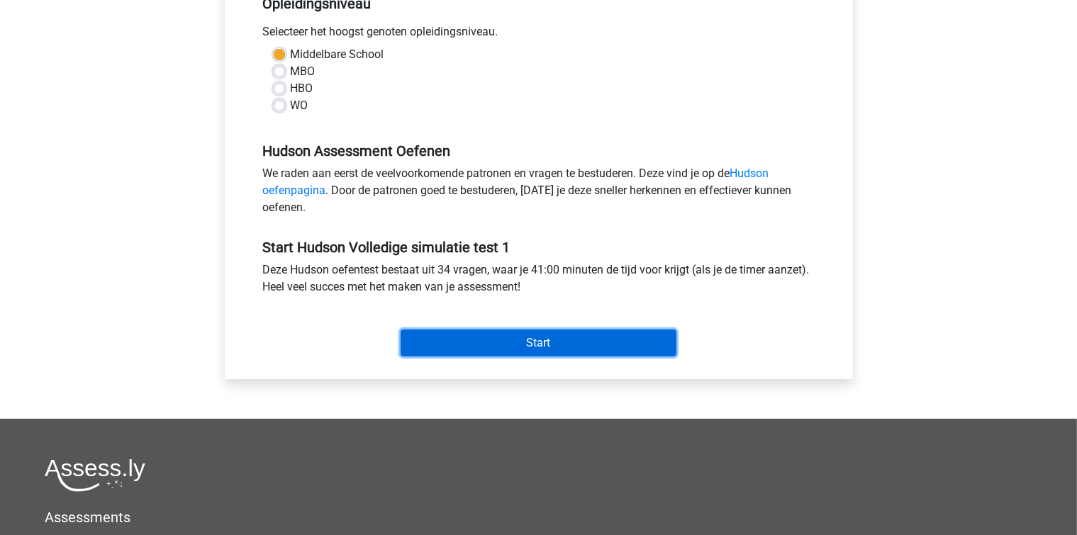
click at [514, 335] on input "Start" at bounding box center [538, 343] width 276 height 27
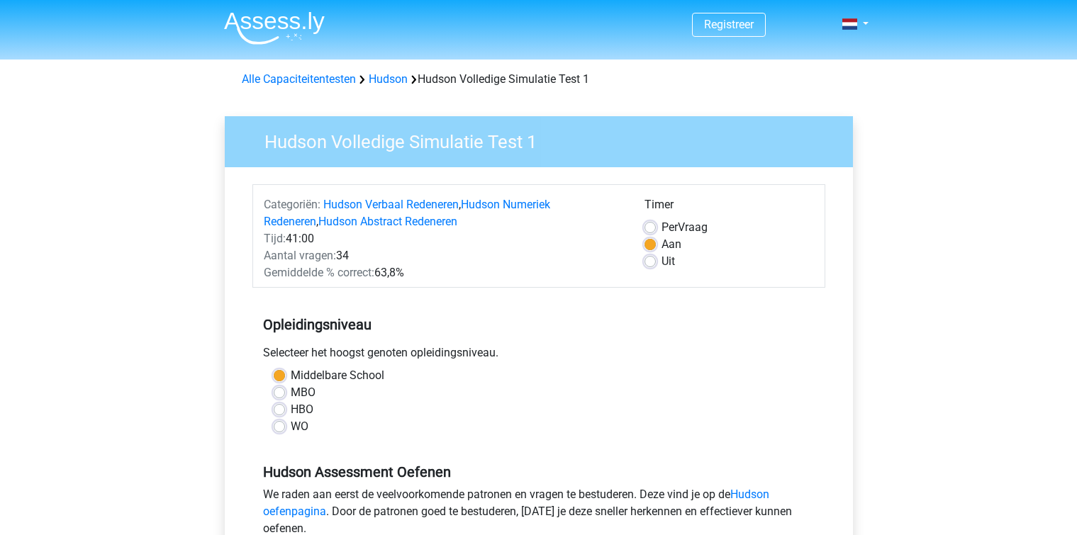
scroll to position [315, 0]
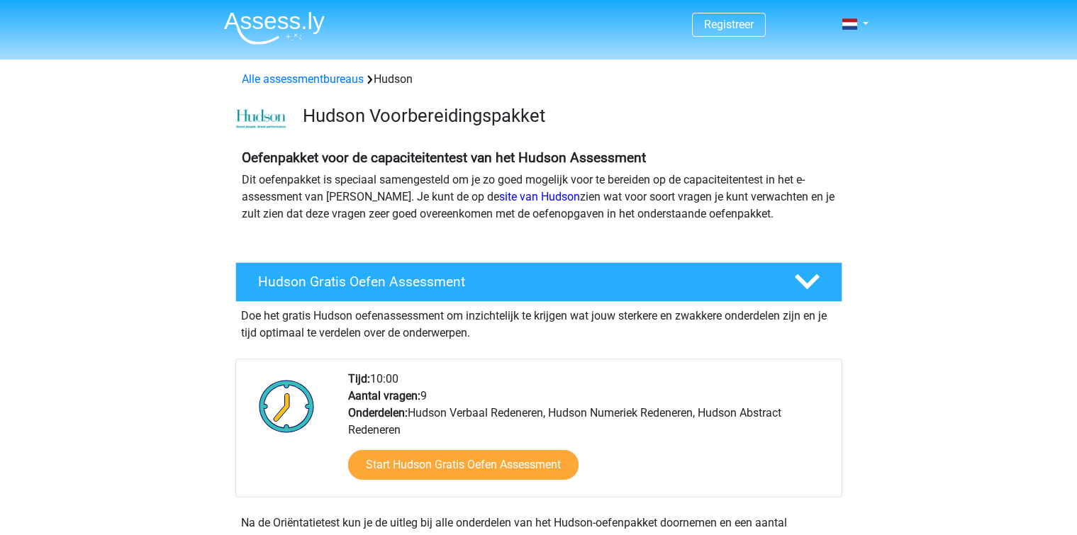
scroll to position [963, 0]
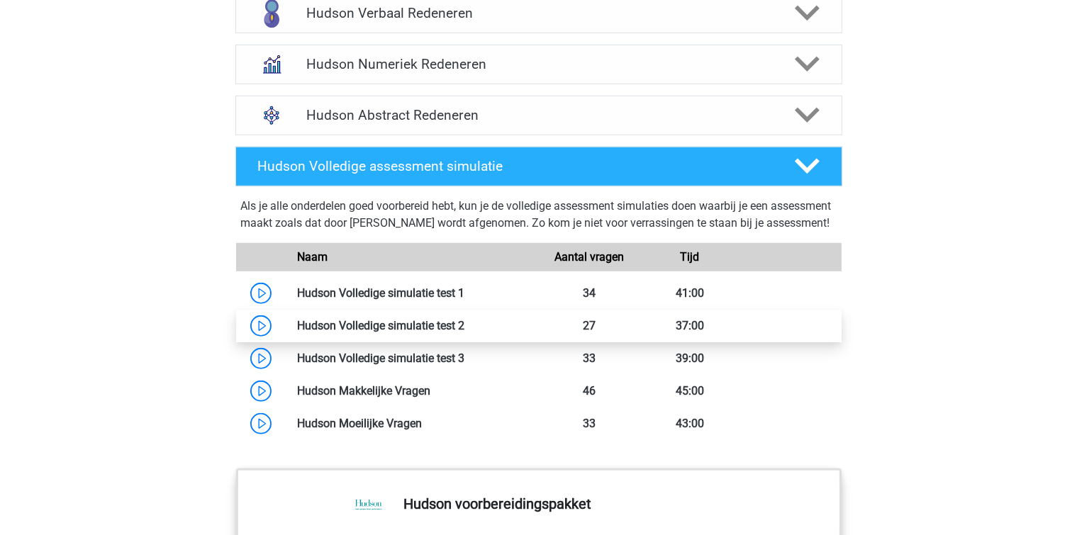
click at [464, 332] on link at bounding box center [464, 325] width 0 height 13
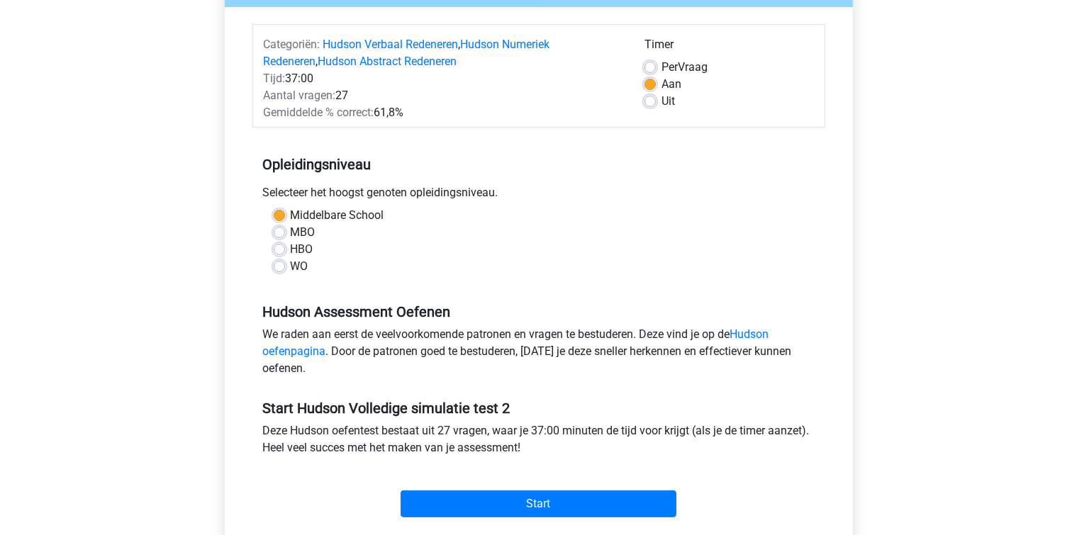
scroll to position [240, 0]
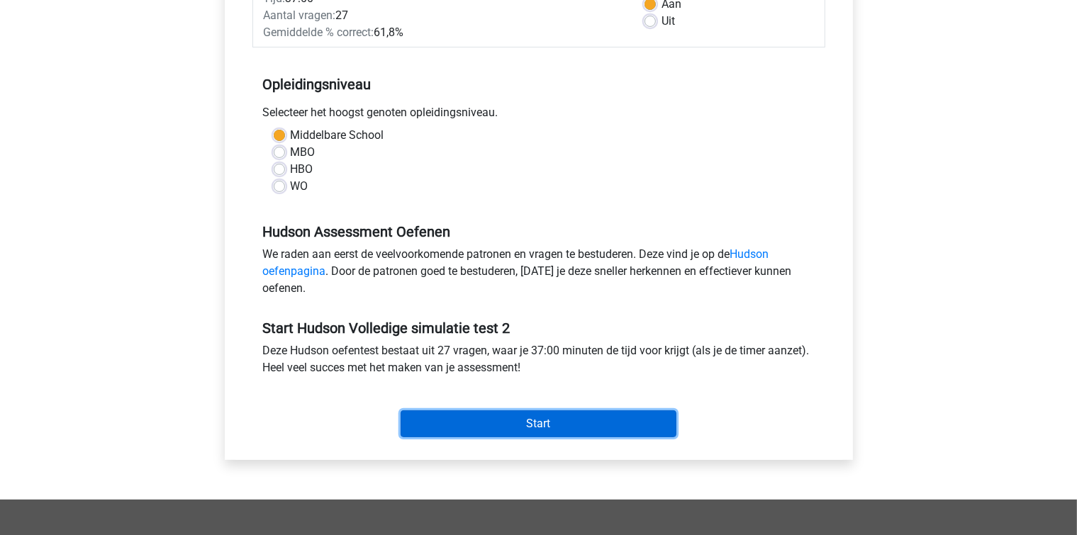
click at [493, 422] on input "Start" at bounding box center [538, 423] width 276 height 27
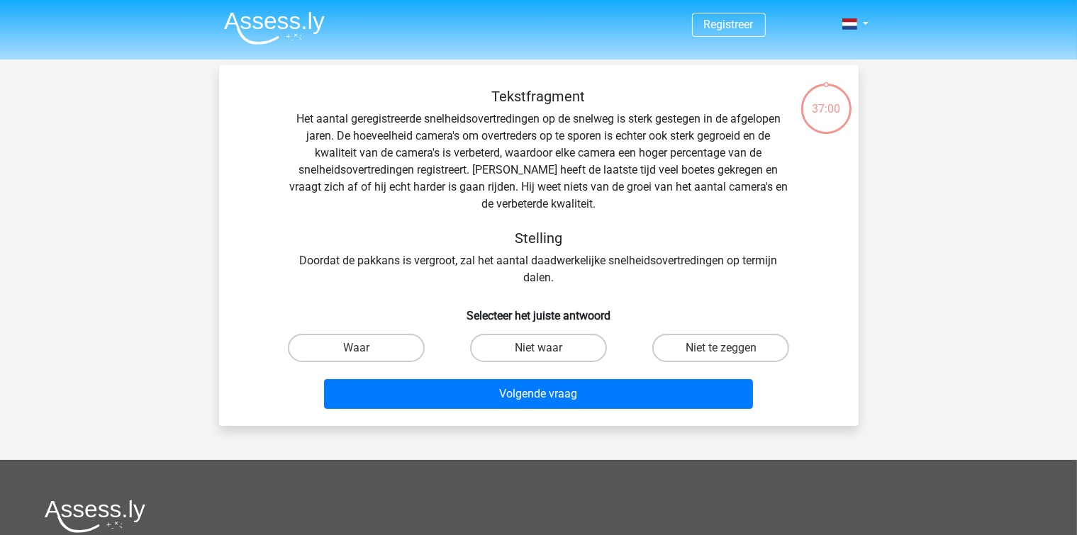
scroll to position [80, 0]
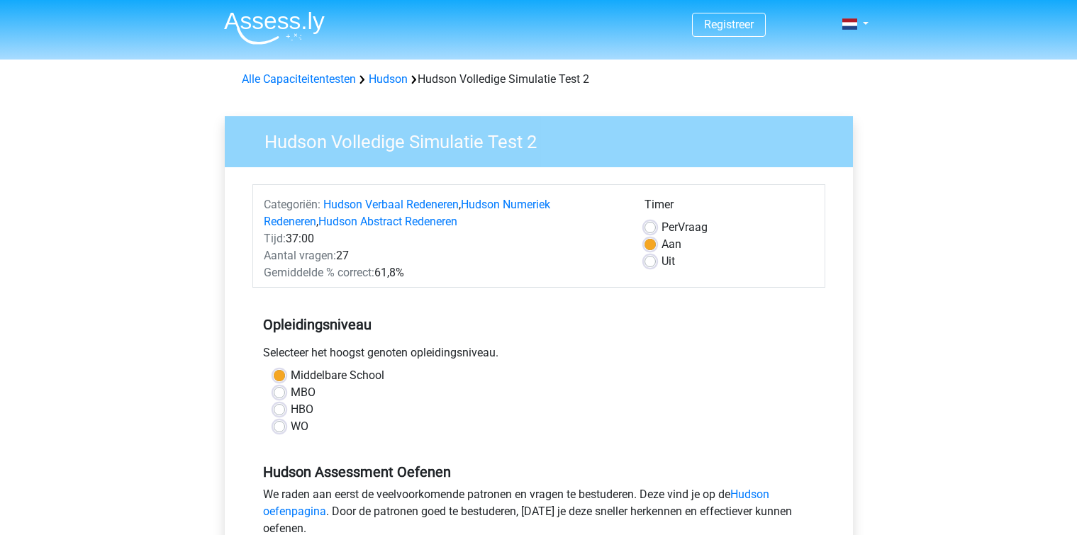
scroll to position [240, 0]
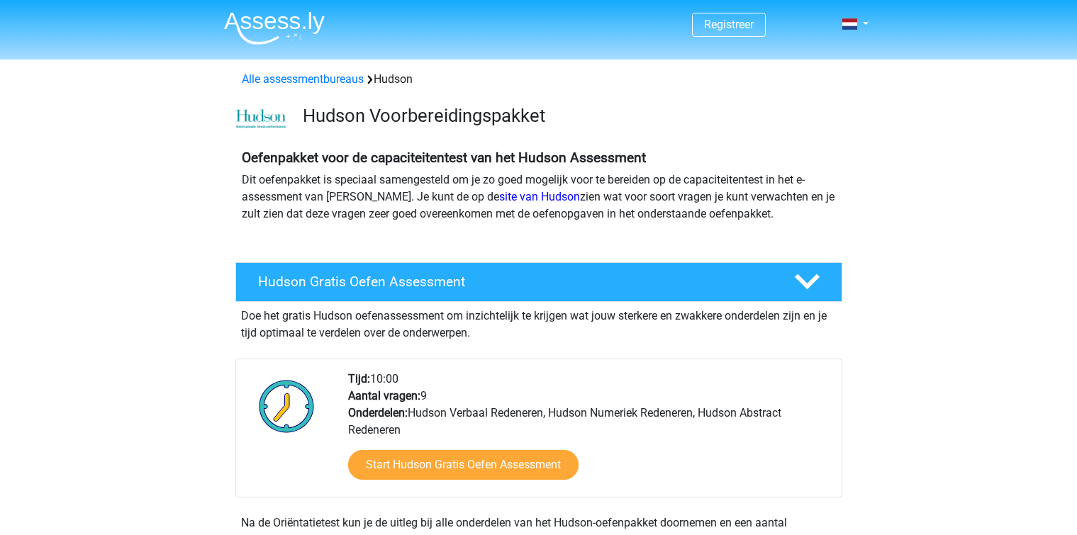
scroll to position [963, 0]
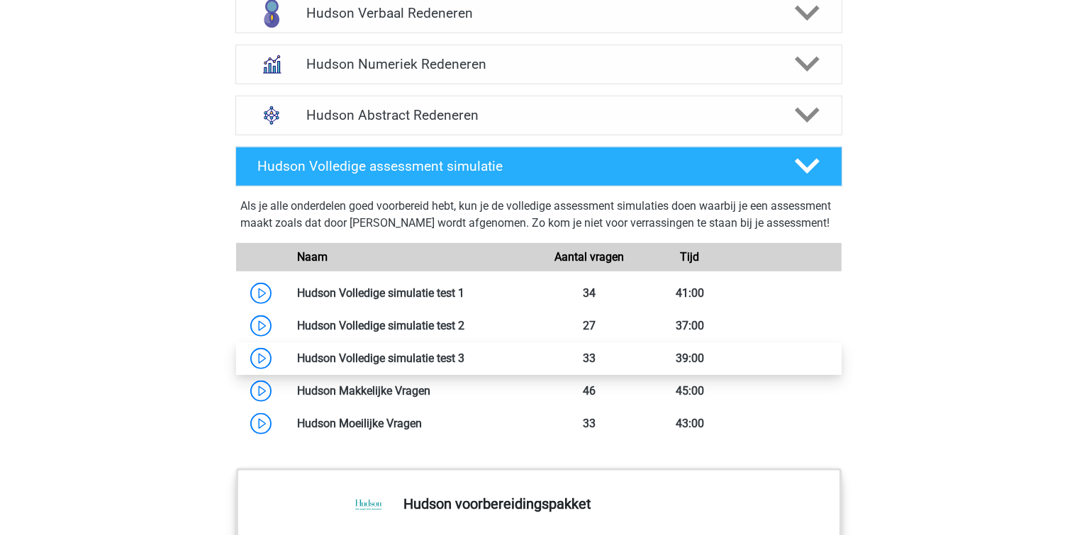
click at [464, 365] on link at bounding box center [464, 358] width 0 height 13
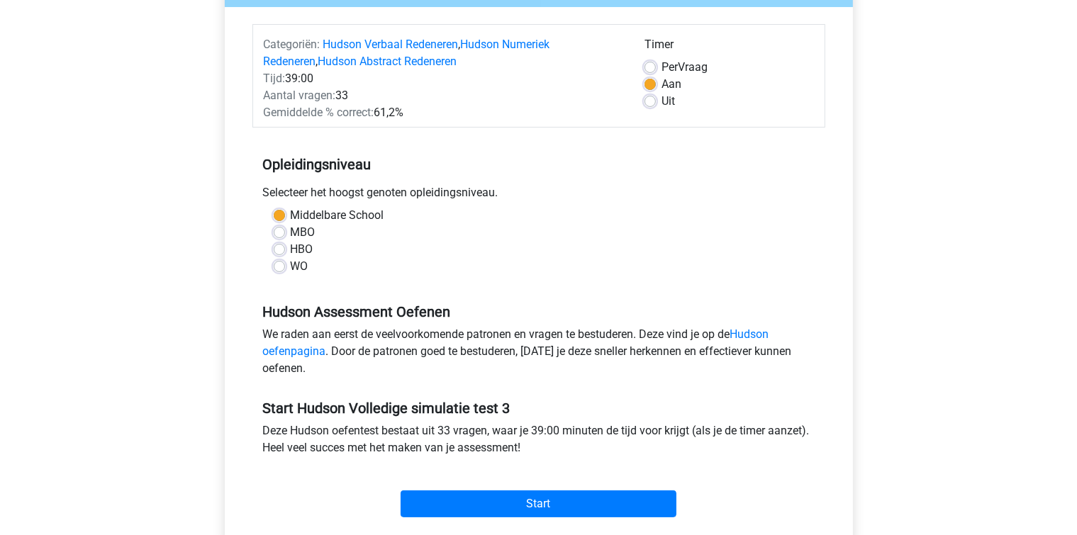
scroll to position [80, 0]
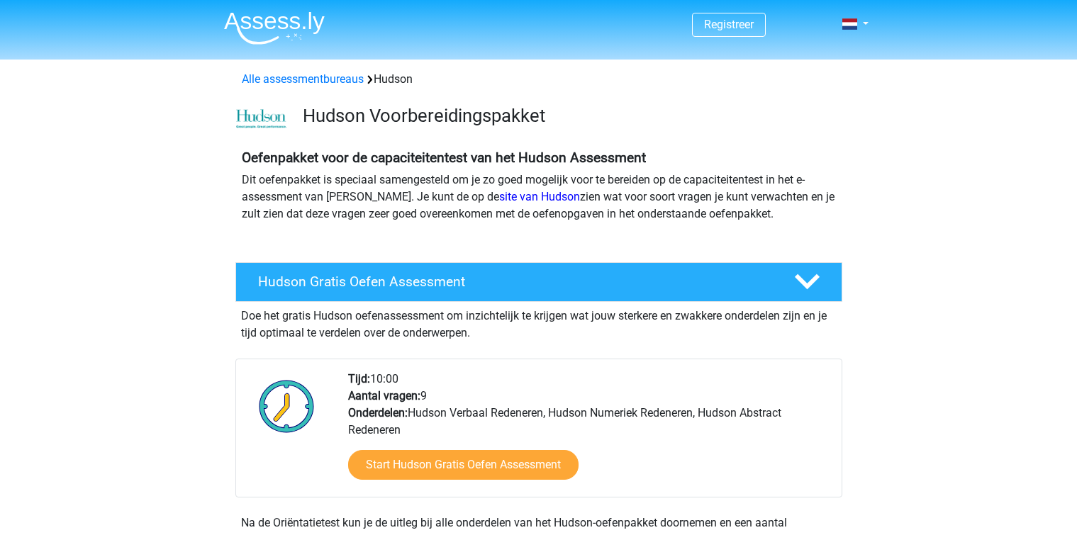
scroll to position [963, 0]
